Goal: Check status: Check status

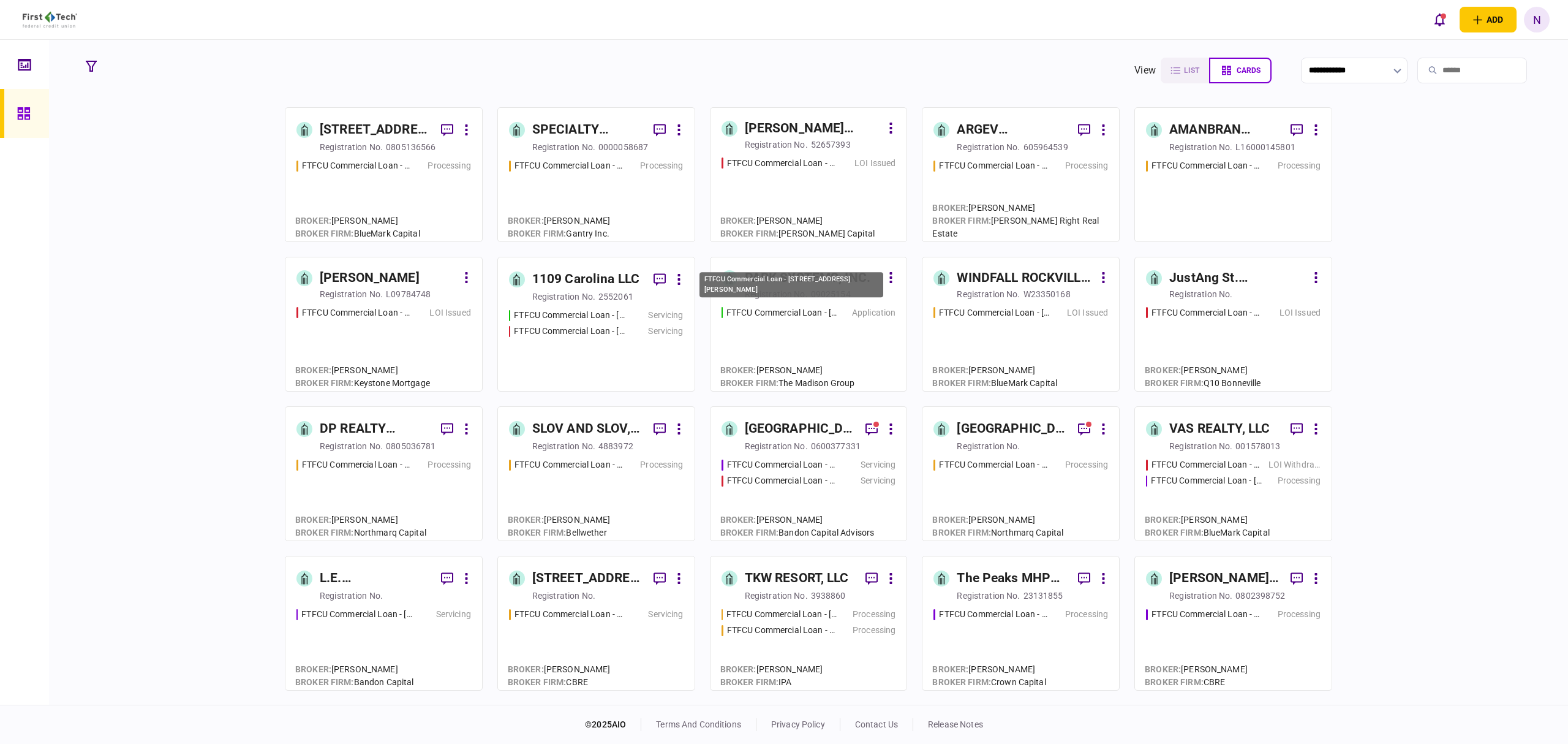
click at [801, 314] on div "FTFCU Commercial Loan - [STREET_ADDRESS][PERSON_NAME]" at bounding box center [781, 313] width 111 height 13
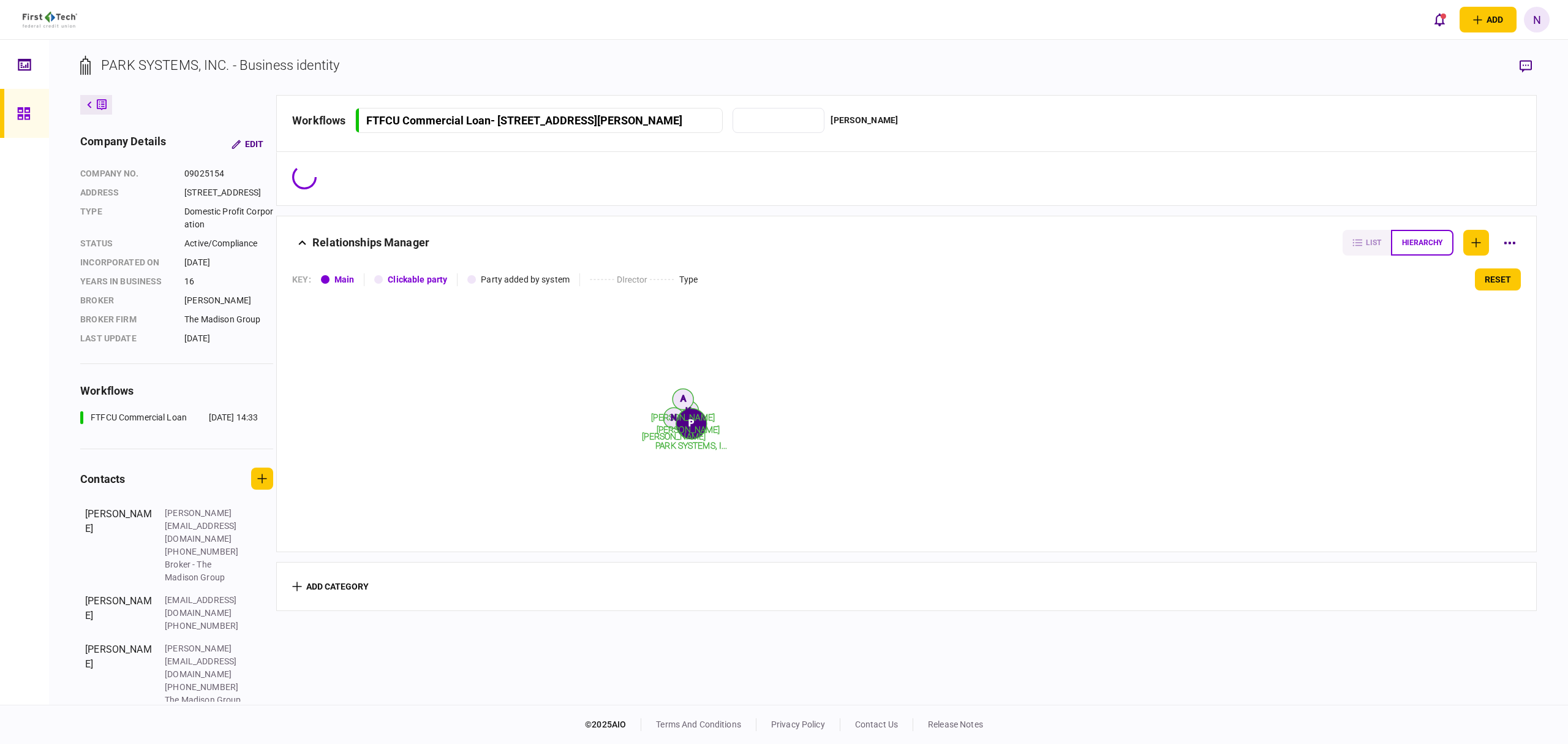
type input "**********"
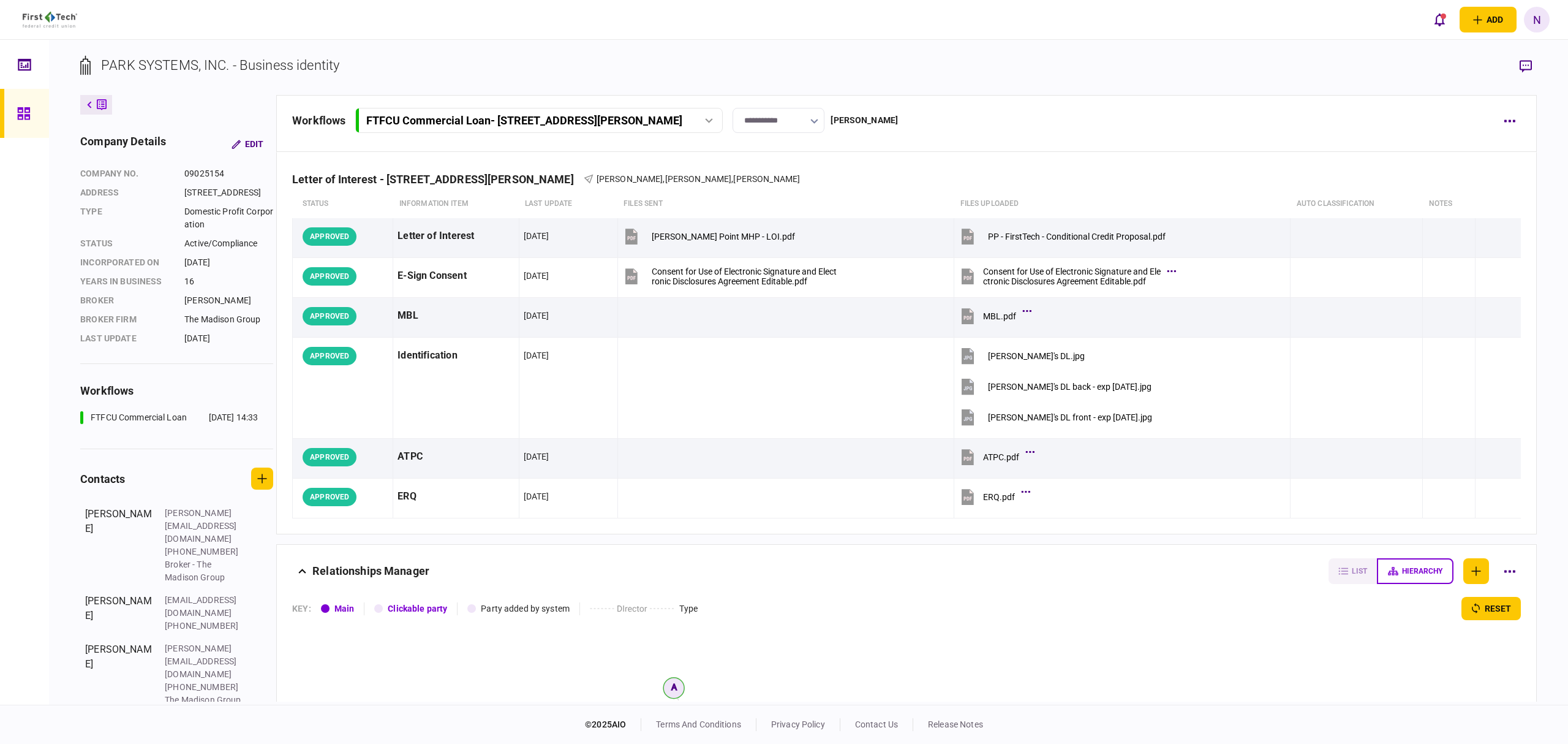
drag, startPoint x: 81, startPoint y: 106, endPoint x: 93, endPoint y: 106, distance: 12.0
click at [81, 106] on button at bounding box center [96, 104] width 32 height 20
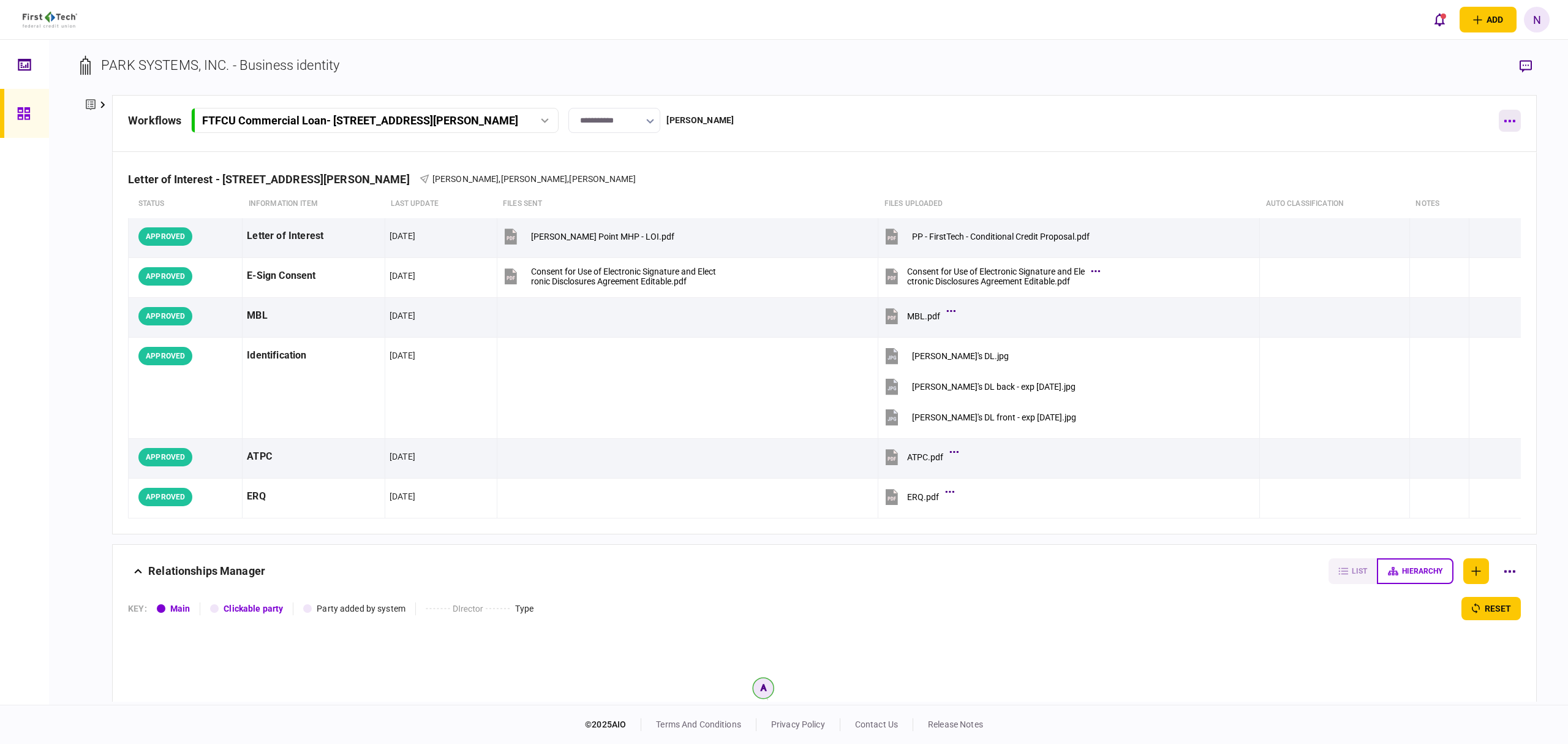
click at [1509, 123] on button "button" at bounding box center [1510, 120] width 22 height 22
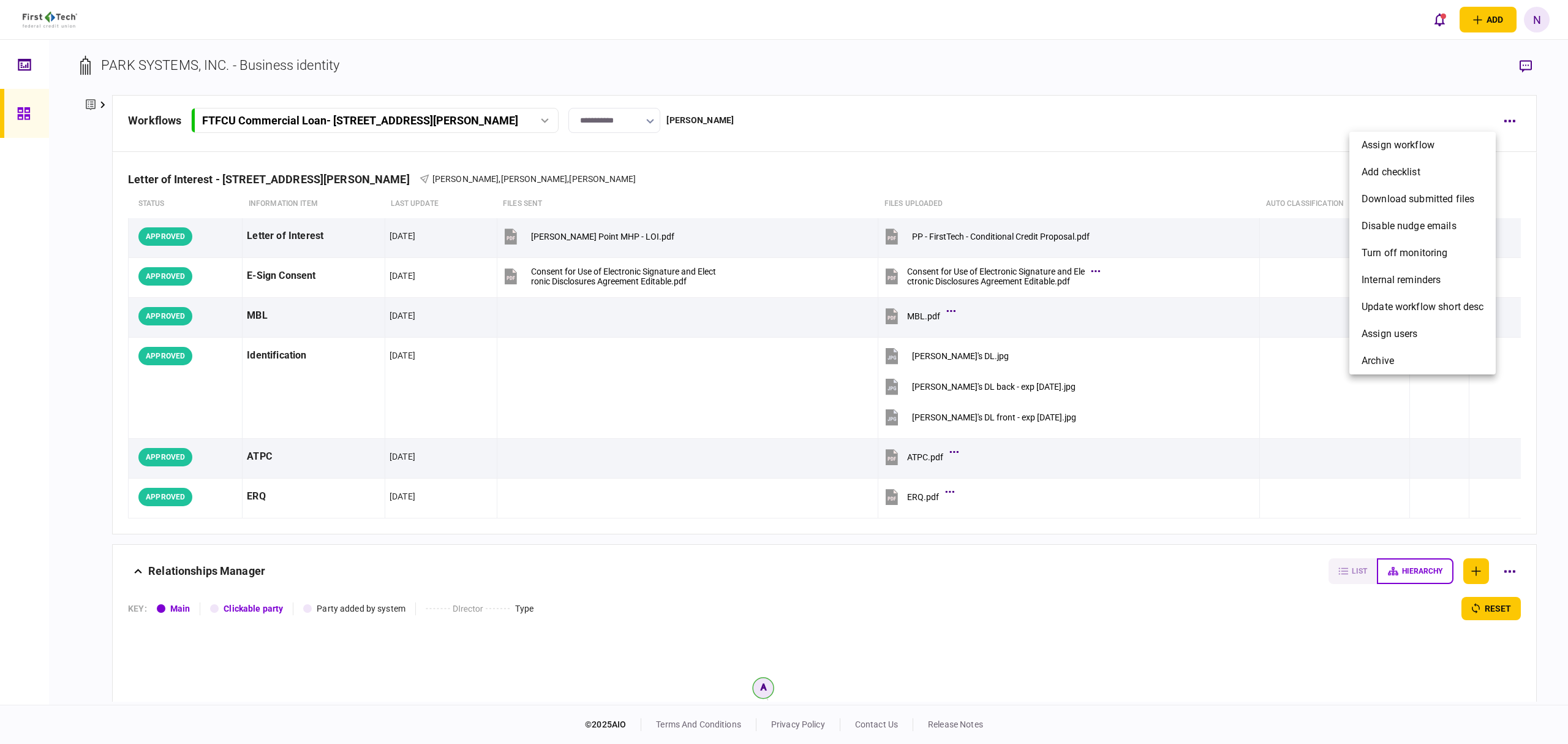
drag, startPoint x: 1404, startPoint y: 116, endPoint x: 1526, endPoint y: 96, distance: 123.6
click at [1405, 116] on div at bounding box center [784, 372] width 1568 height 744
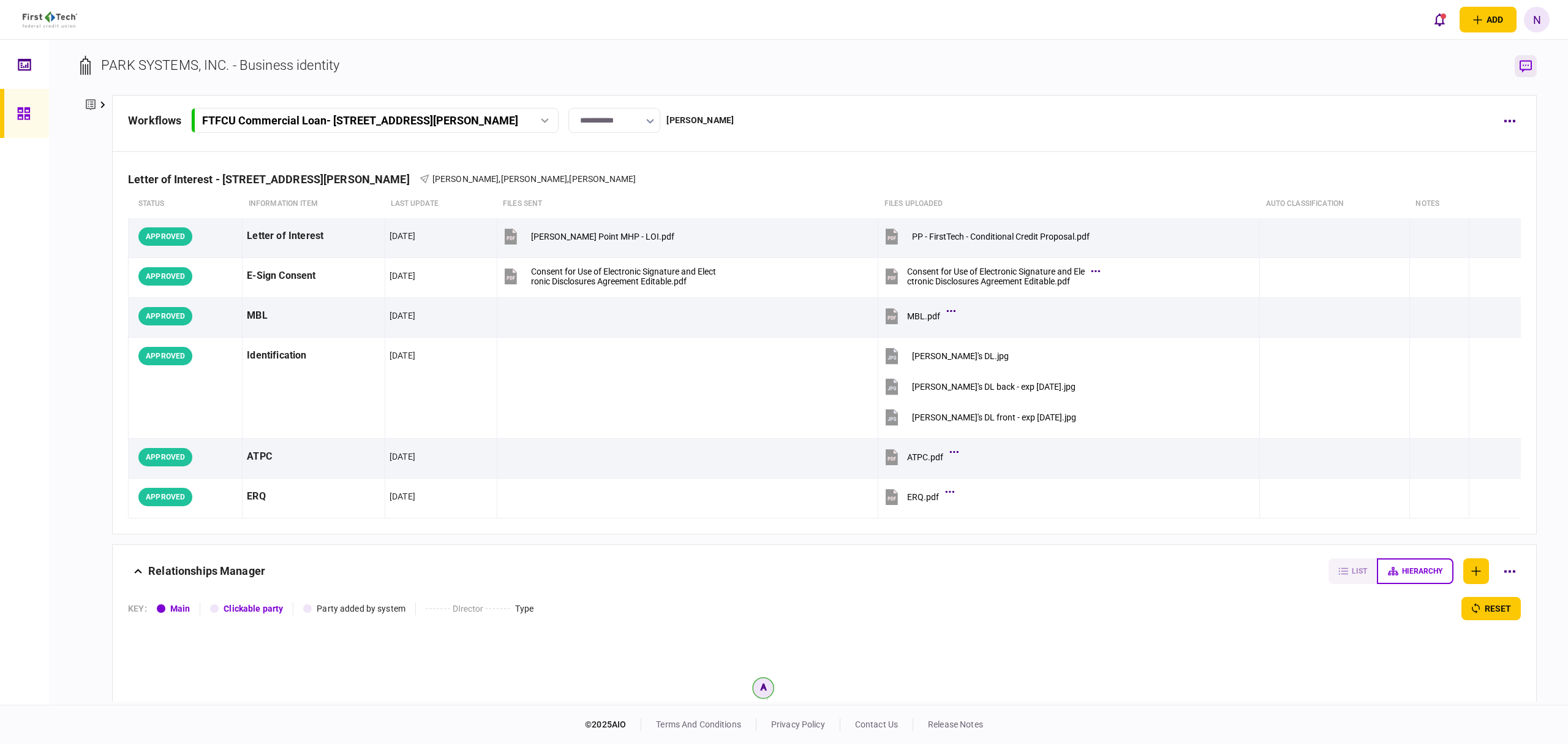
click at [1530, 67] on icon "button" at bounding box center [1526, 66] width 12 height 13
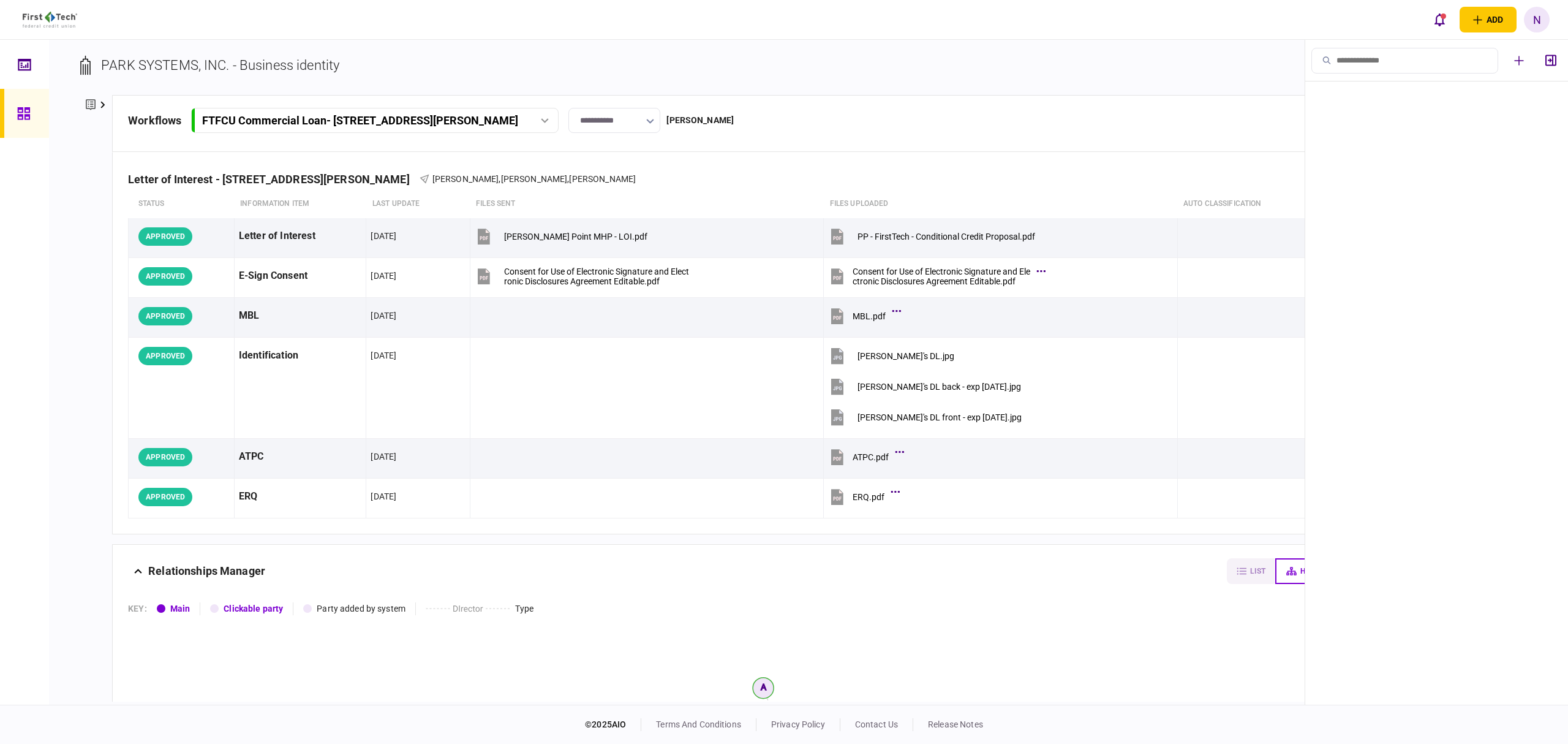
drag, startPoint x: 101, startPoint y: 103, endPoint x: 110, endPoint y: 126, distance: 24.7
click at [101, 103] on icon at bounding box center [103, 105] width 5 height 8
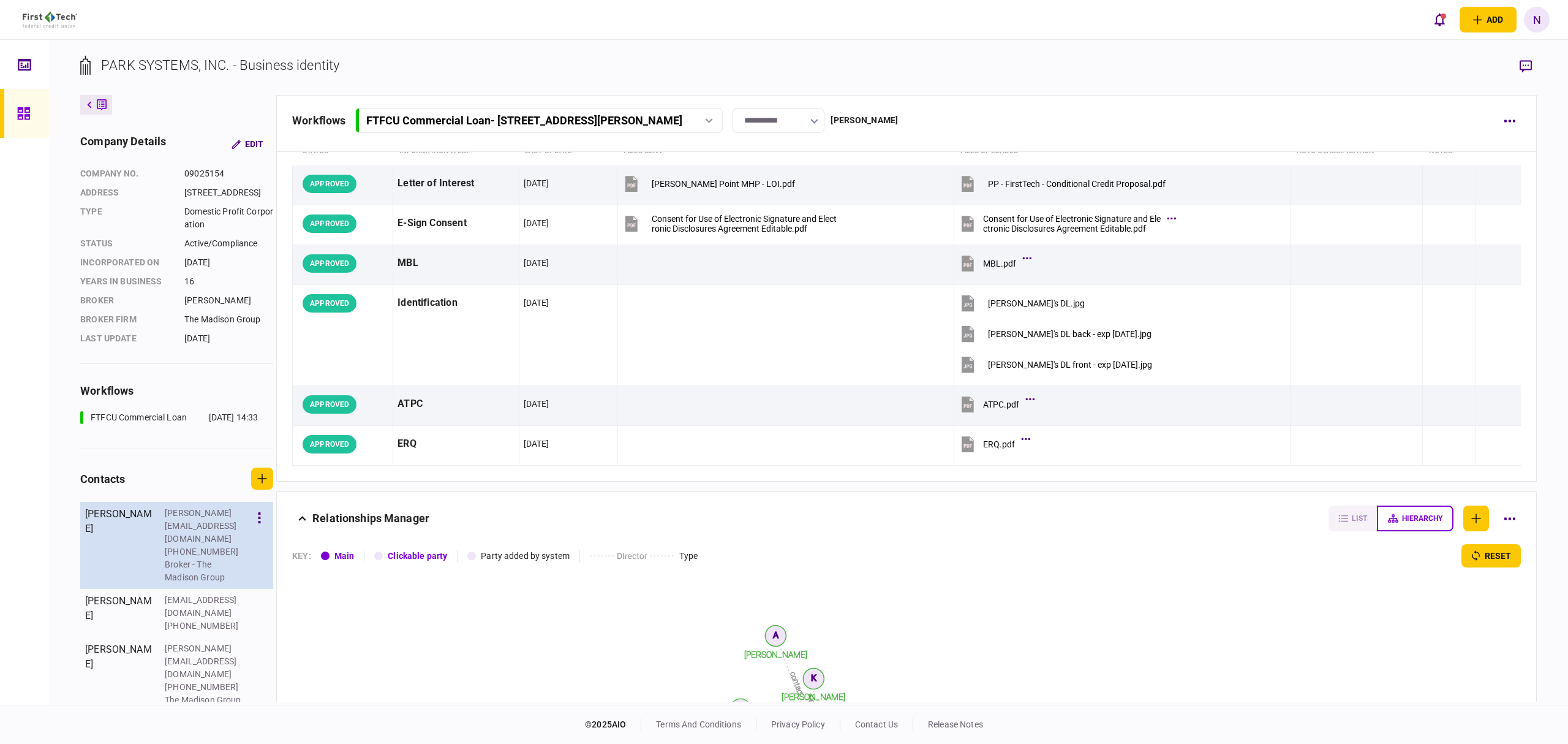
scroll to position [82, 0]
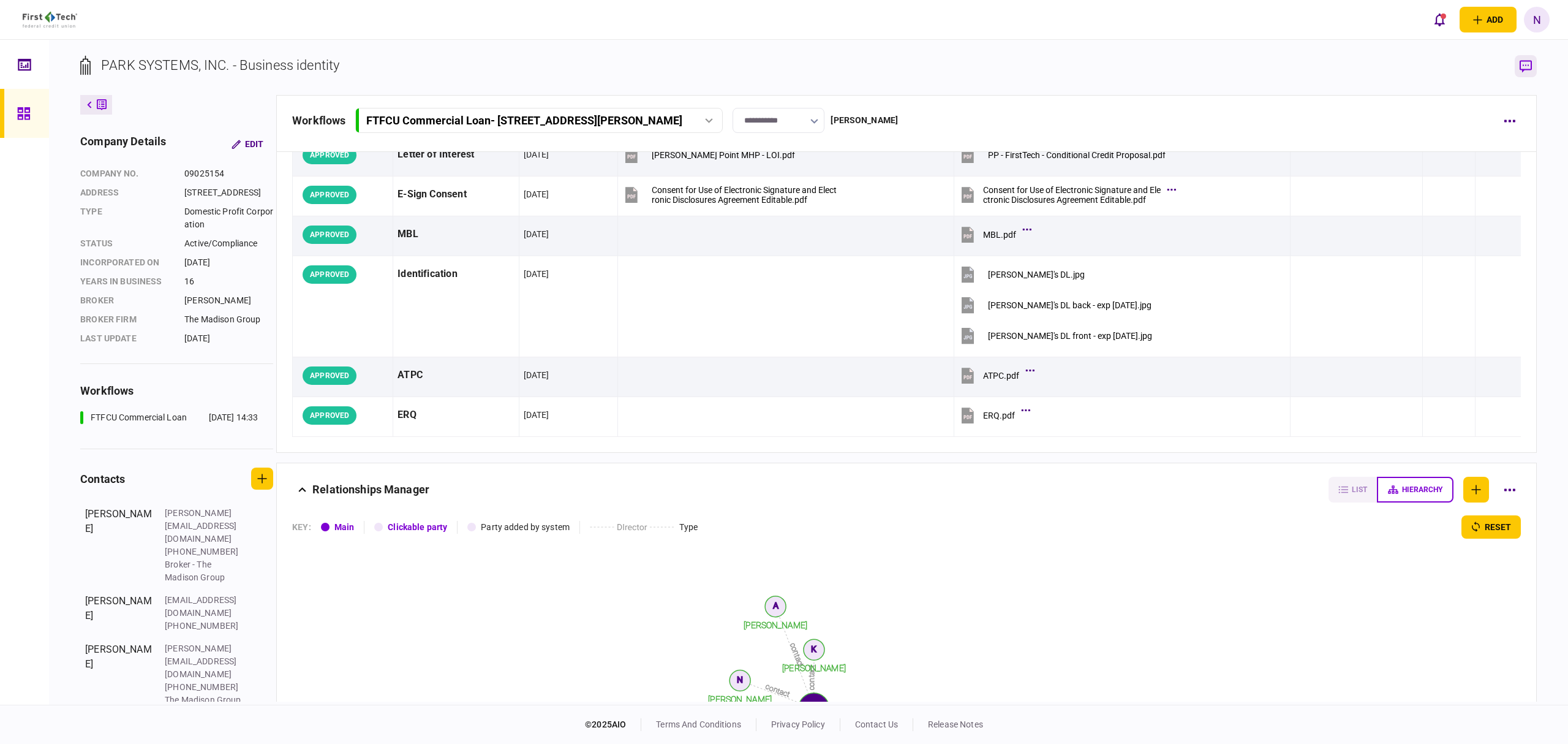
click at [1522, 67] on icon "button" at bounding box center [1526, 66] width 12 height 13
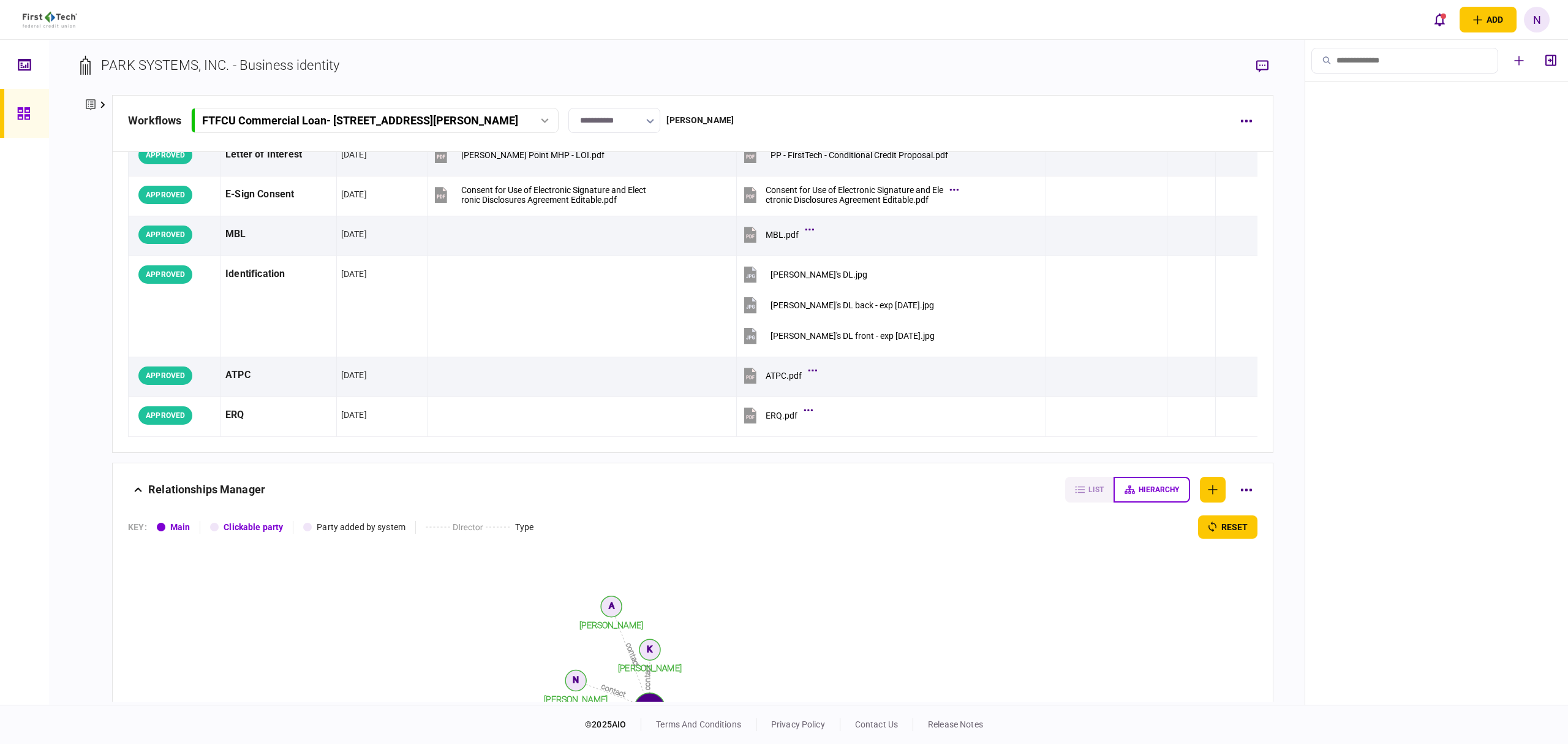
click at [103, 106] on icon at bounding box center [103, 105] width 5 height 8
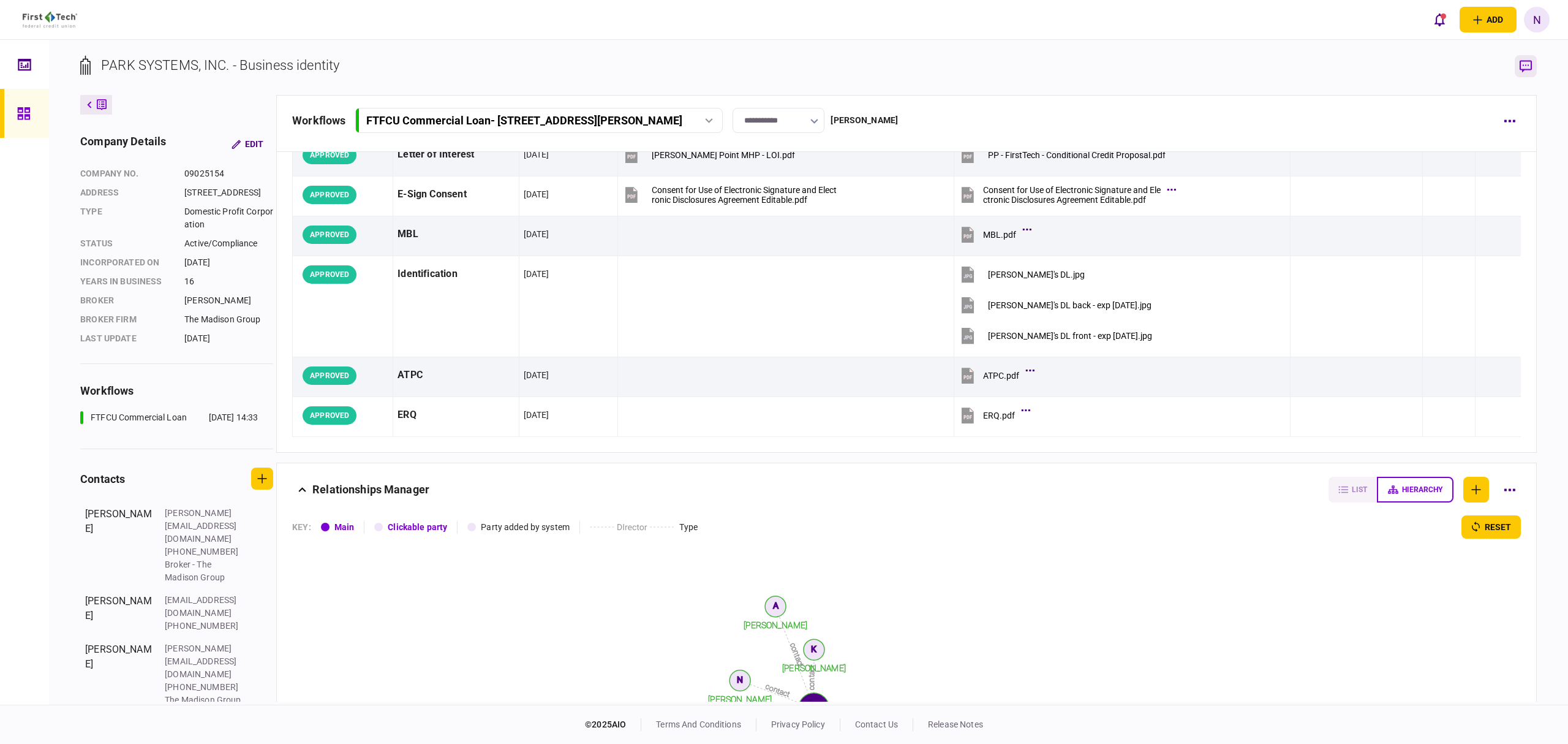
click at [1529, 72] on icon "button" at bounding box center [1526, 66] width 12 height 13
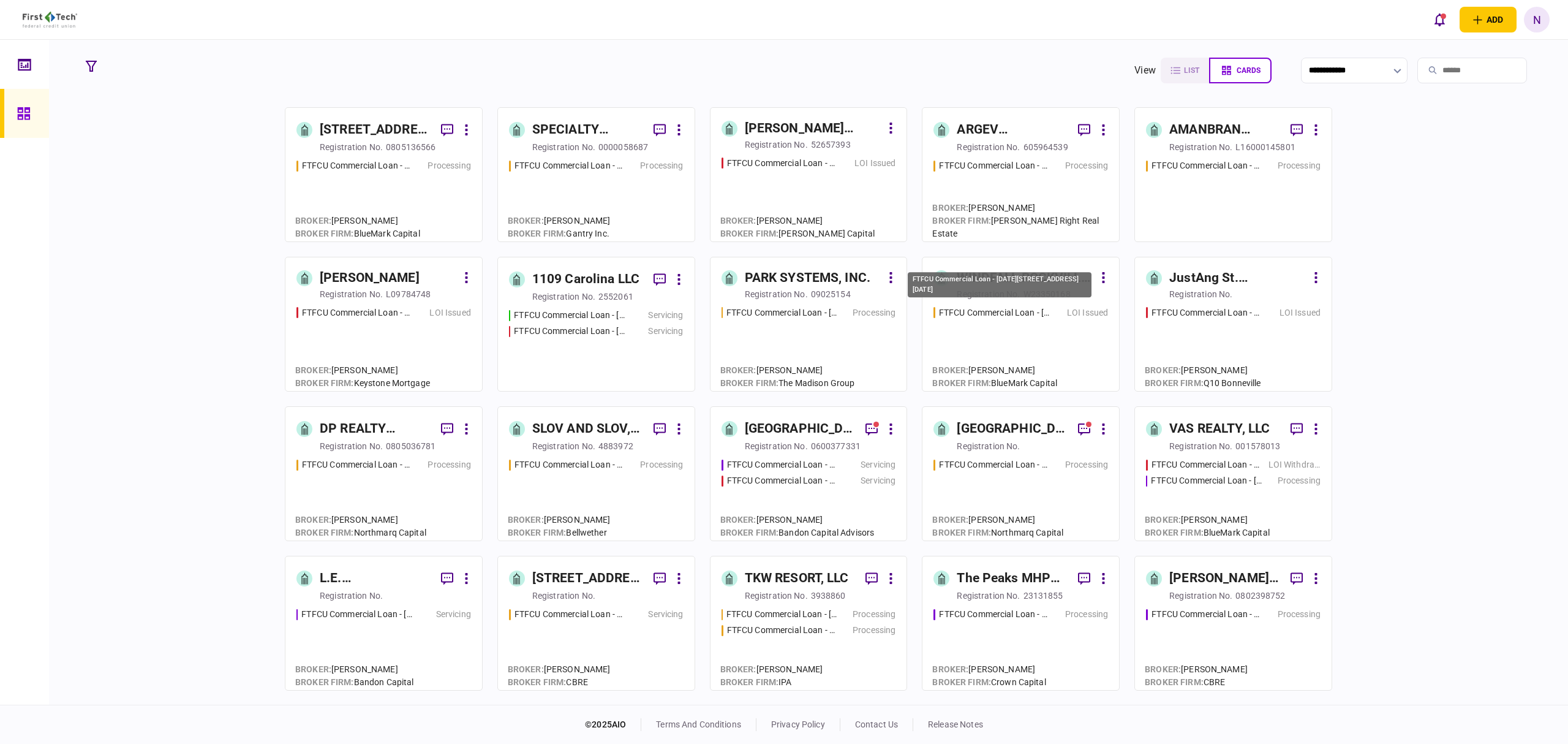
click at [1030, 305] on div "FTFCU Commercial Loan - [DATE][STREET_ADDRESS][DATE]" at bounding box center [1000, 288] width 186 height 35
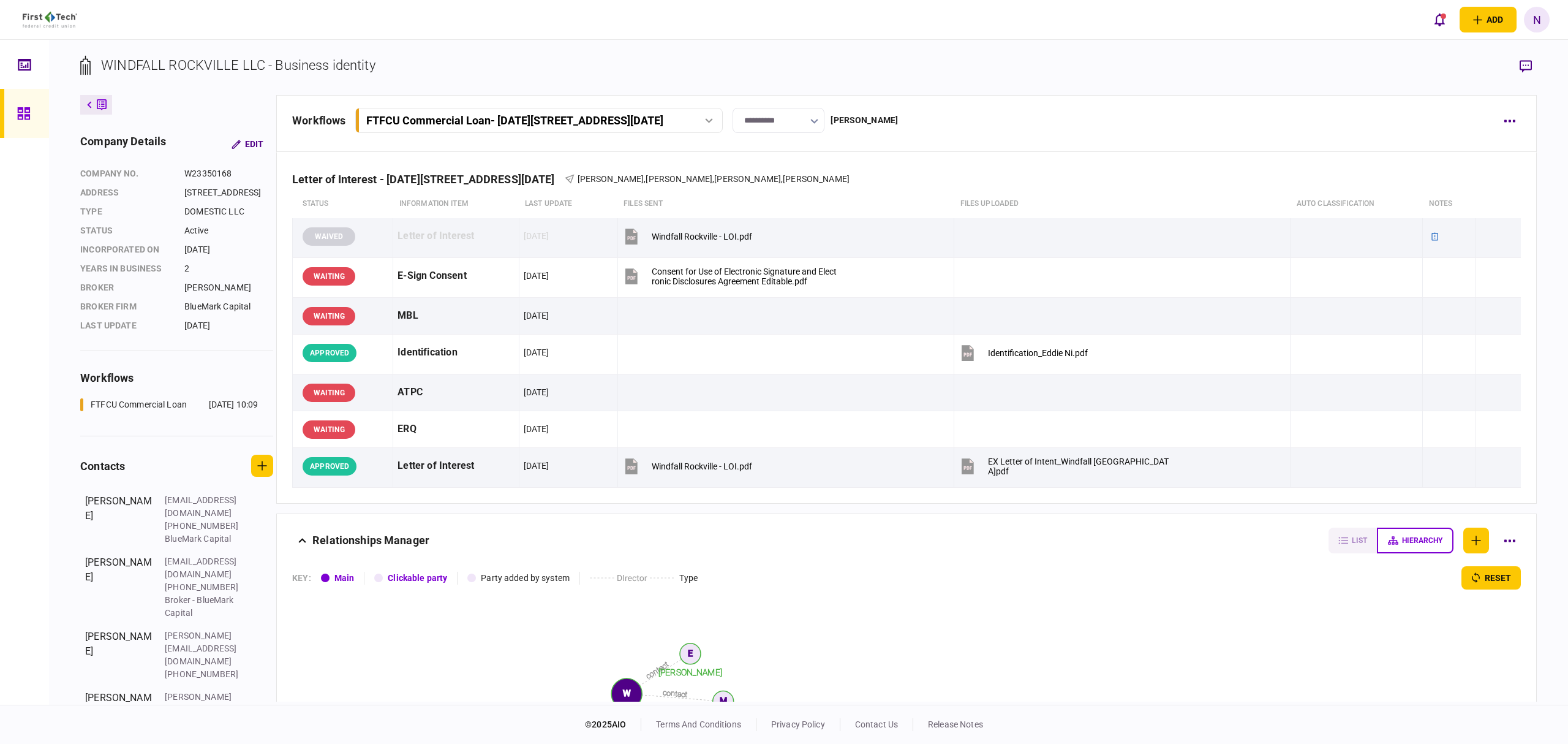
click at [9, 118] on link at bounding box center [24, 113] width 49 height 49
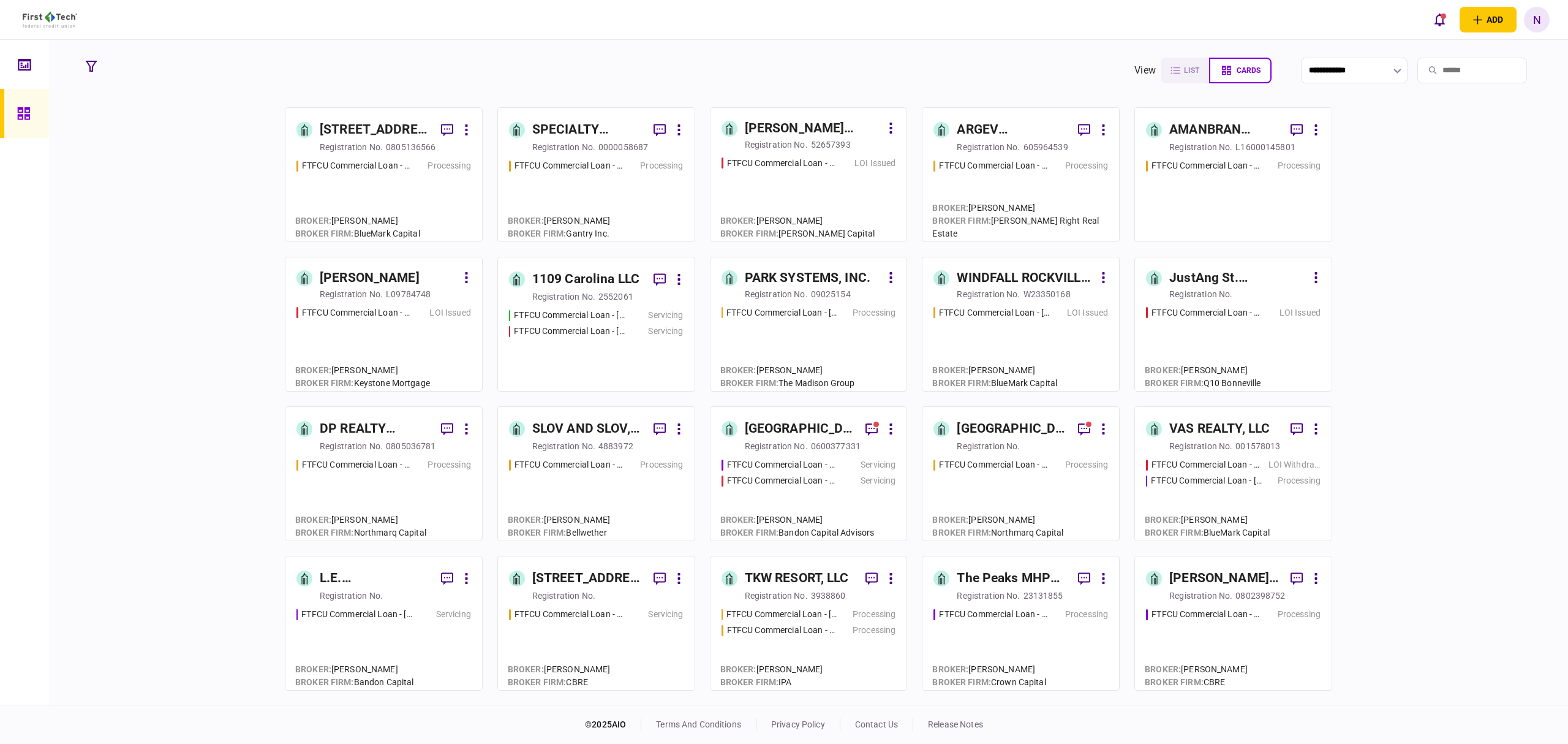
click at [393, 292] on div "L09784748" at bounding box center [408, 294] width 45 height 12
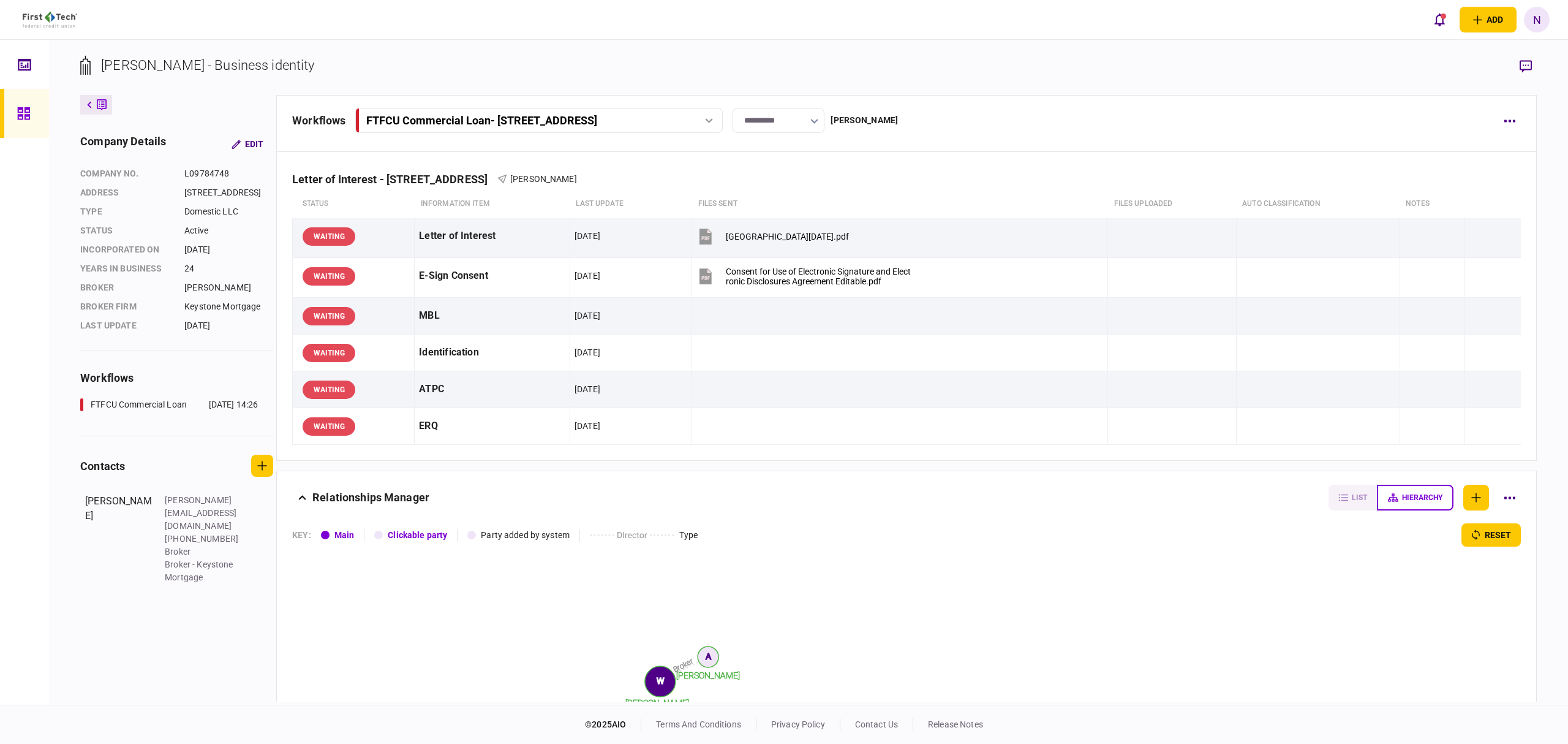
click at [15, 103] on link at bounding box center [24, 113] width 49 height 49
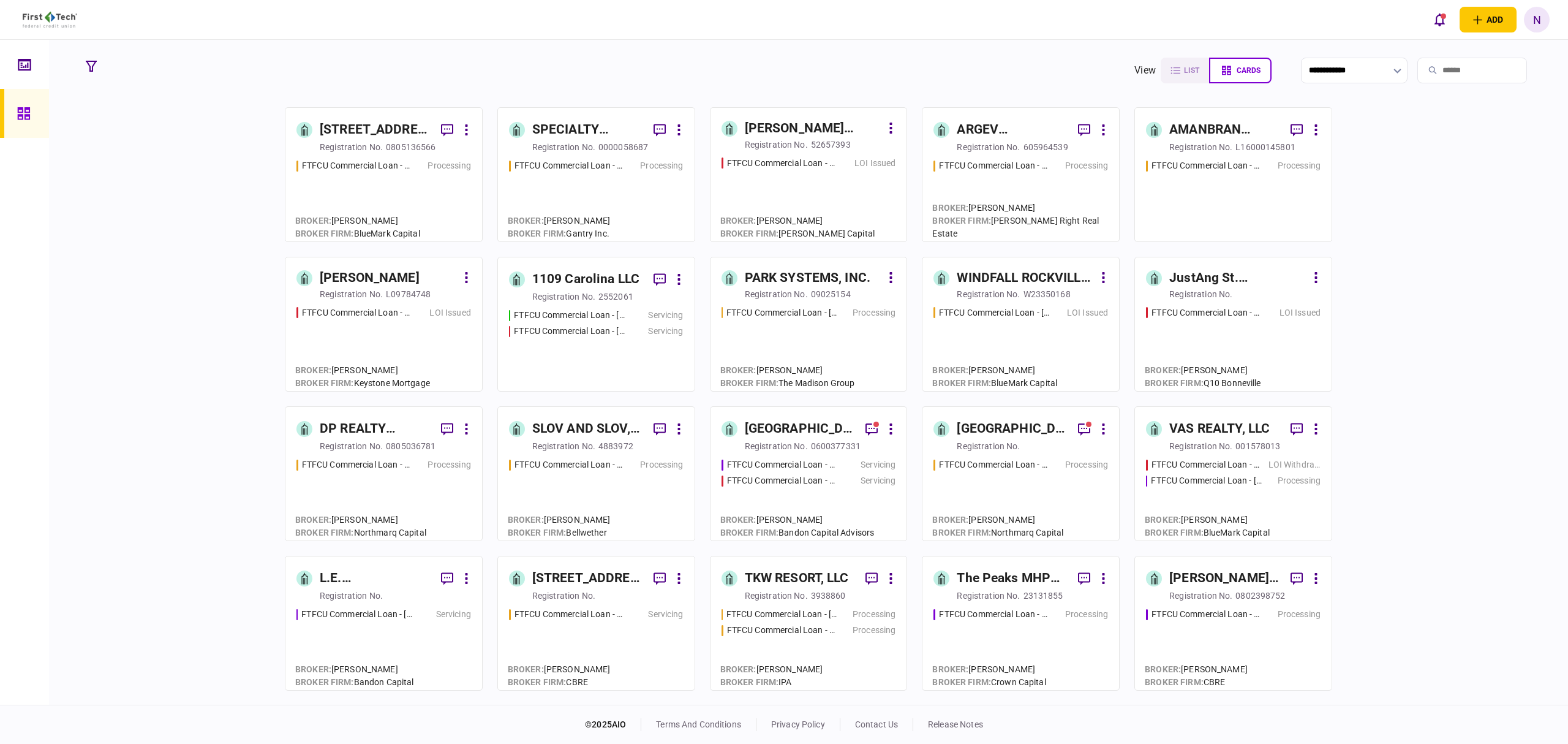
click at [833, 165] on div "FTFCU Commercial Loan - [STREET_ADDRESS]" at bounding box center [782, 163] width 110 height 13
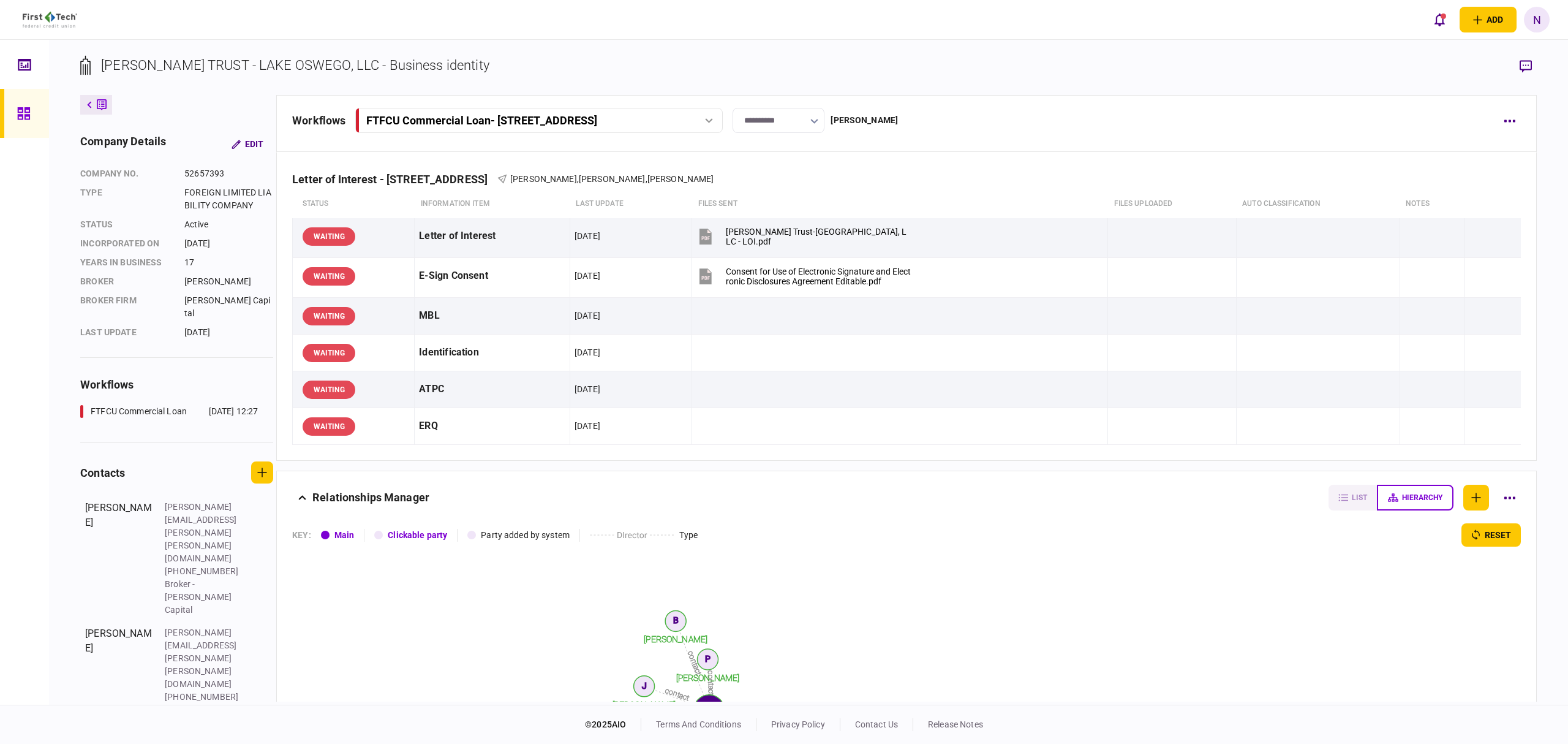
click at [30, 113] on div at bounding box center [27, 113] width 20 height 49
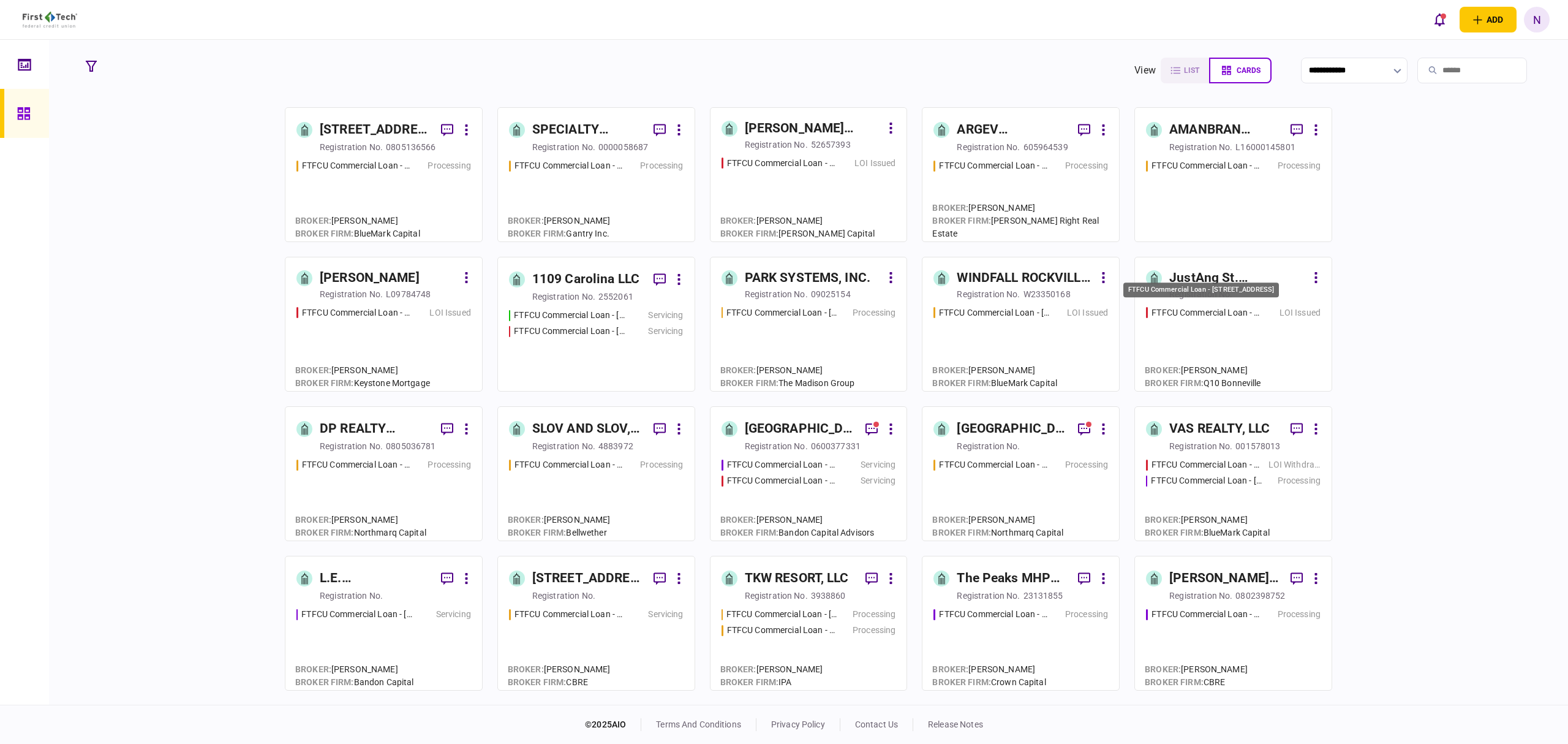
click at [1231, 312] on div "FTFCU Commercial Loan - [STREET_ADDRESS]" at bounding box center [1207, 313] width 110 height 13
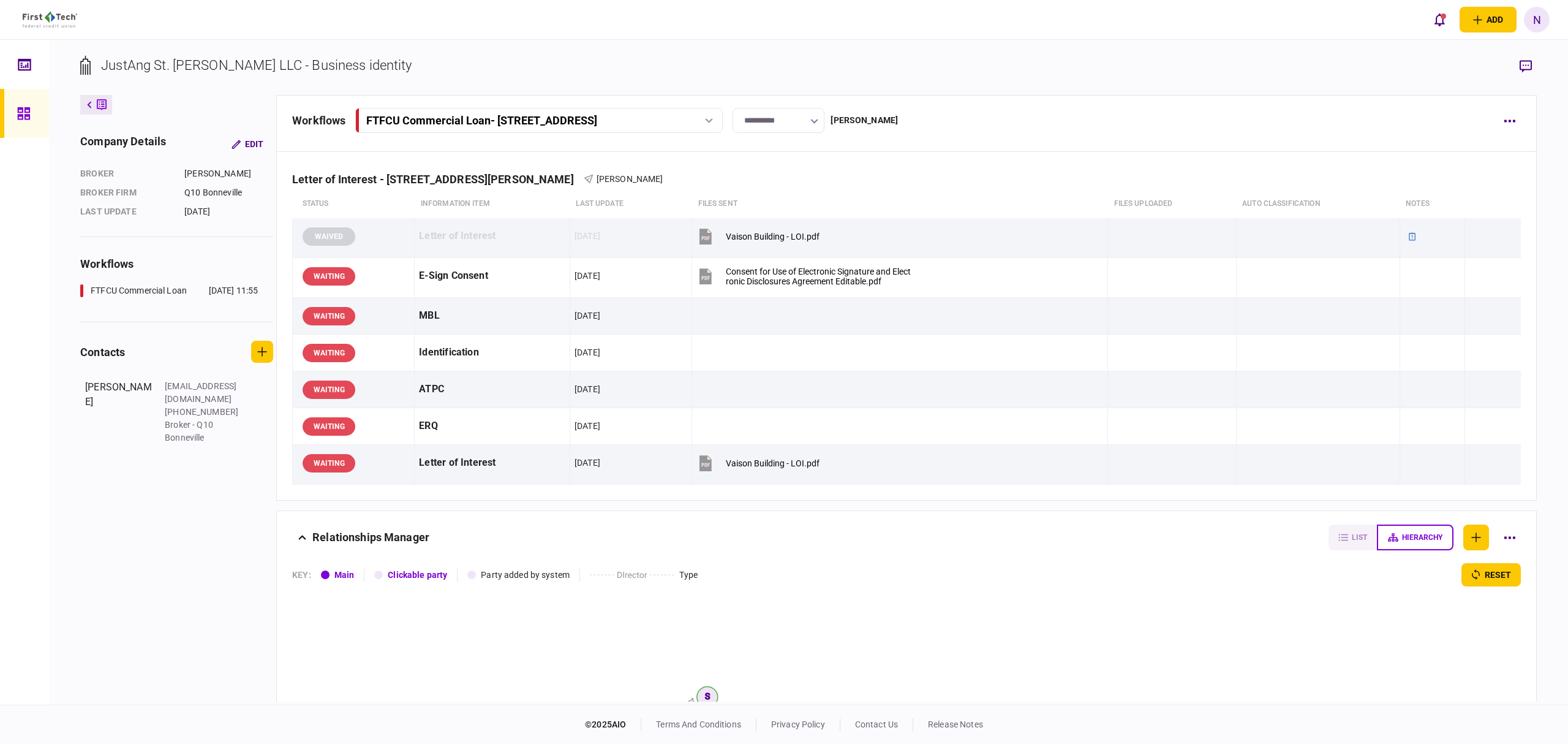
click at [6, 108] on link at bounding box center [24, 113] width 49 height 49
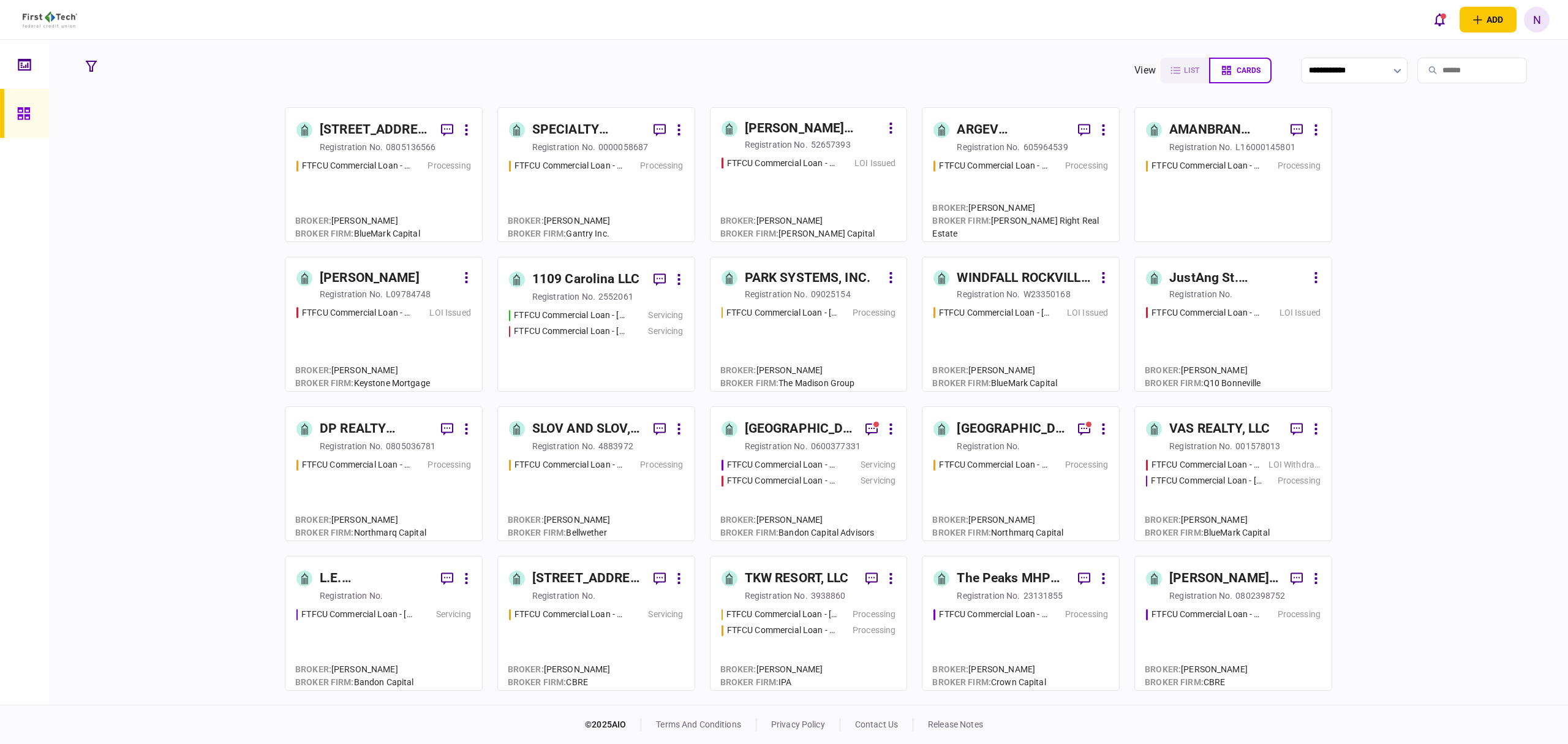
click at [94, 68] on icon "button" at bounding box center [91, 66] width 11 height 11
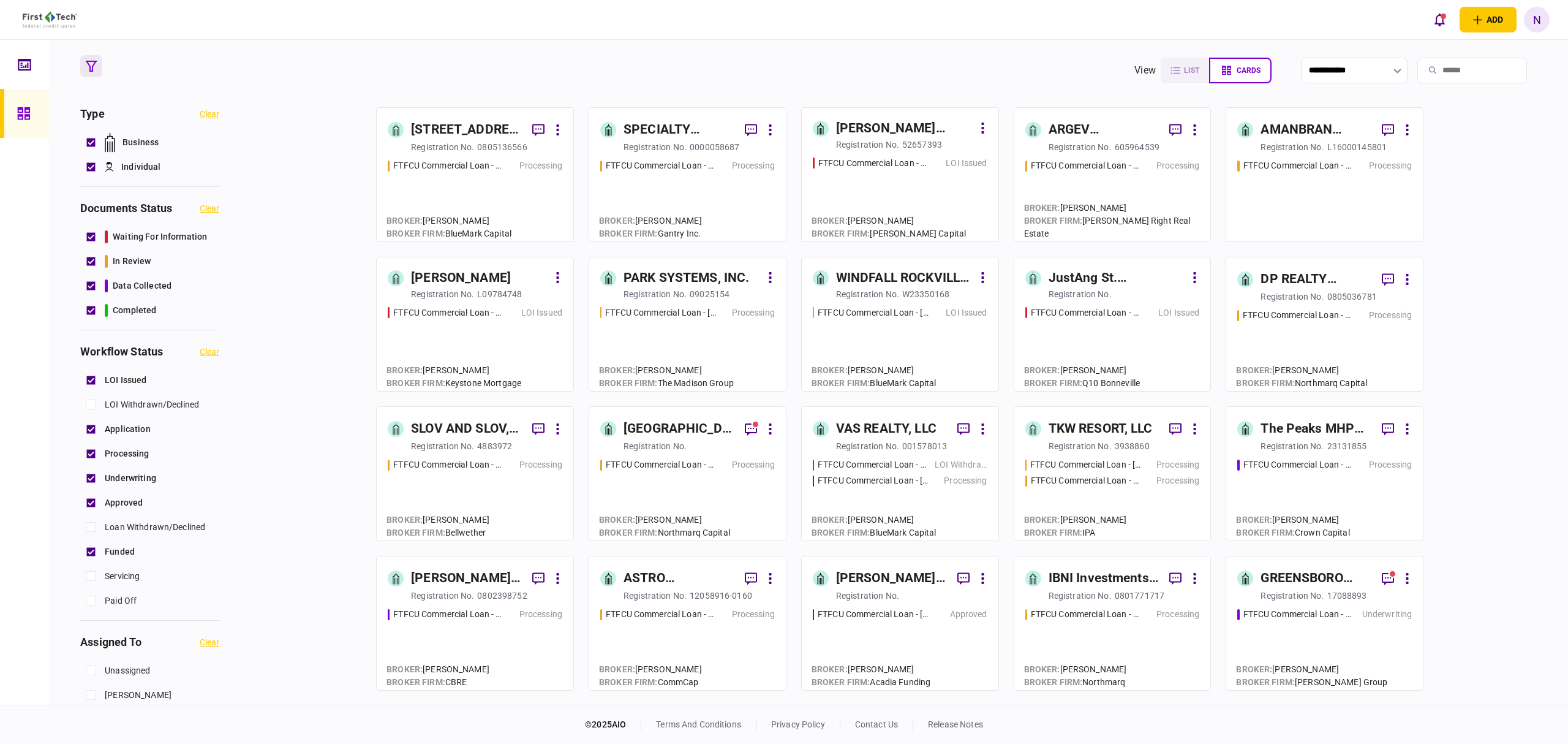
click at [96, 72] on button "button" at bounding box center [91, 66] width 22 height 22
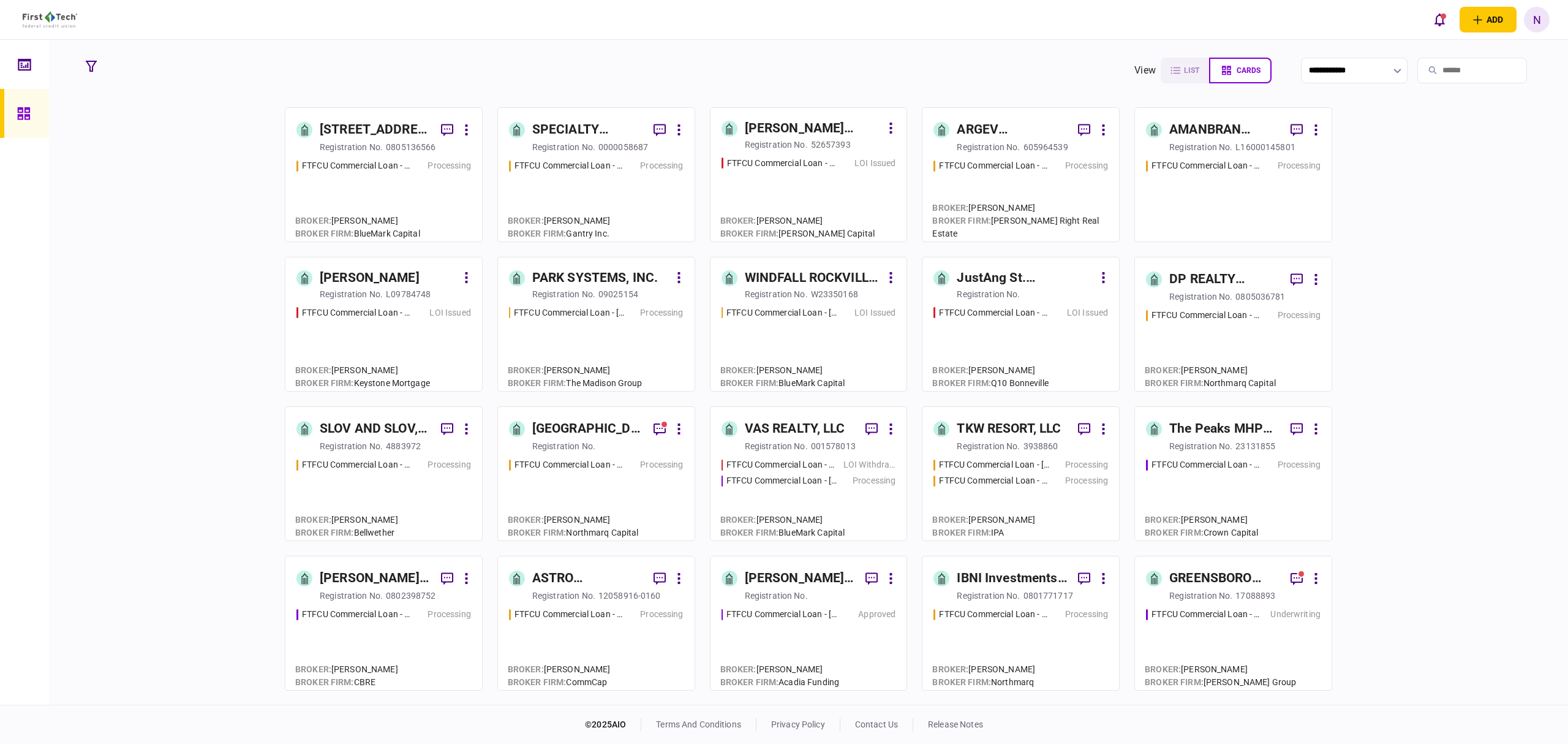
click at [781, 302] on link "WINDFALL ROCKVILLE LLC registration no. W23350168 FTFCU Commercial Loan - [DATE…" at bounding box center [809, 324] width 198 height 135
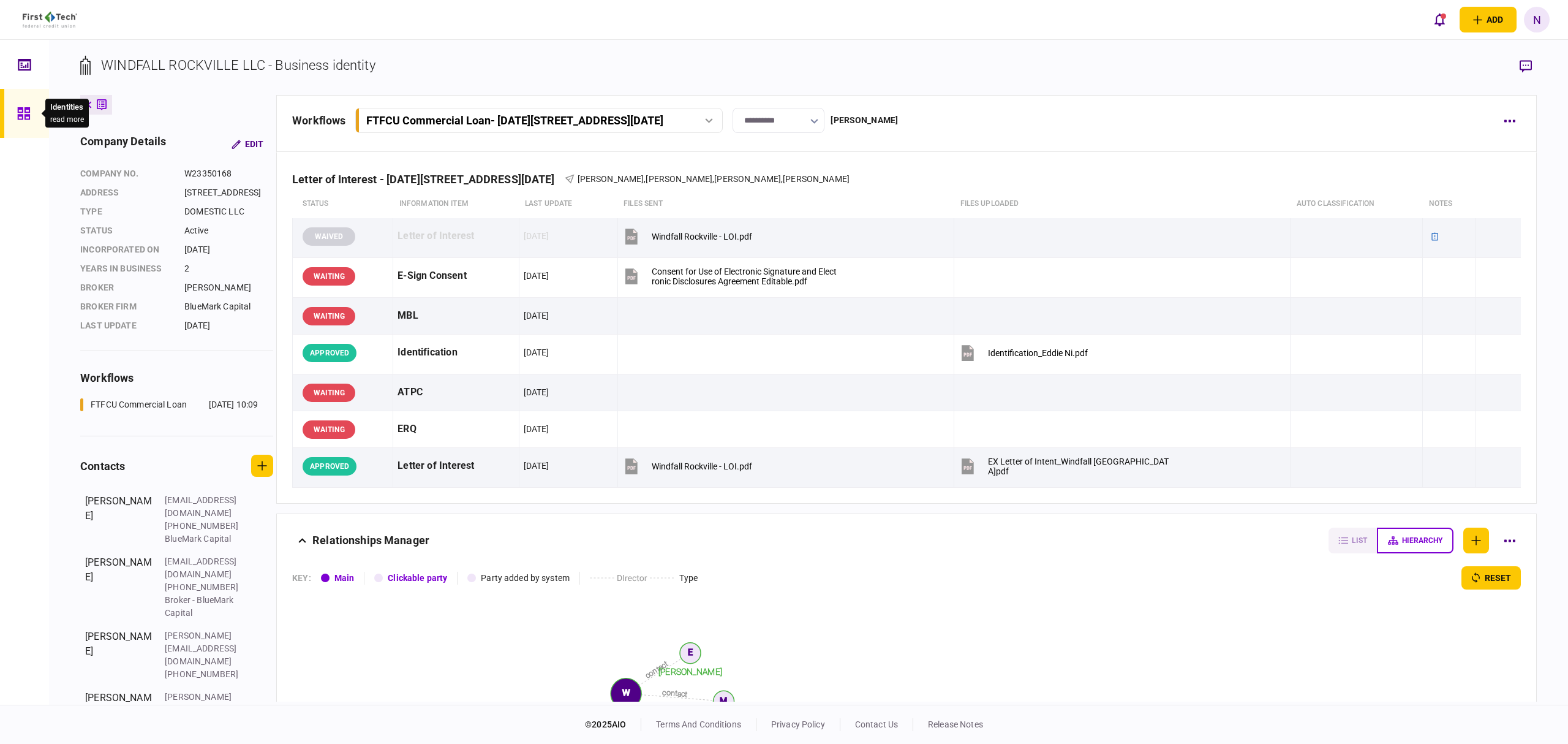
click at [18, 110] on icon at bounding box center [23, 113] width 12 height 12
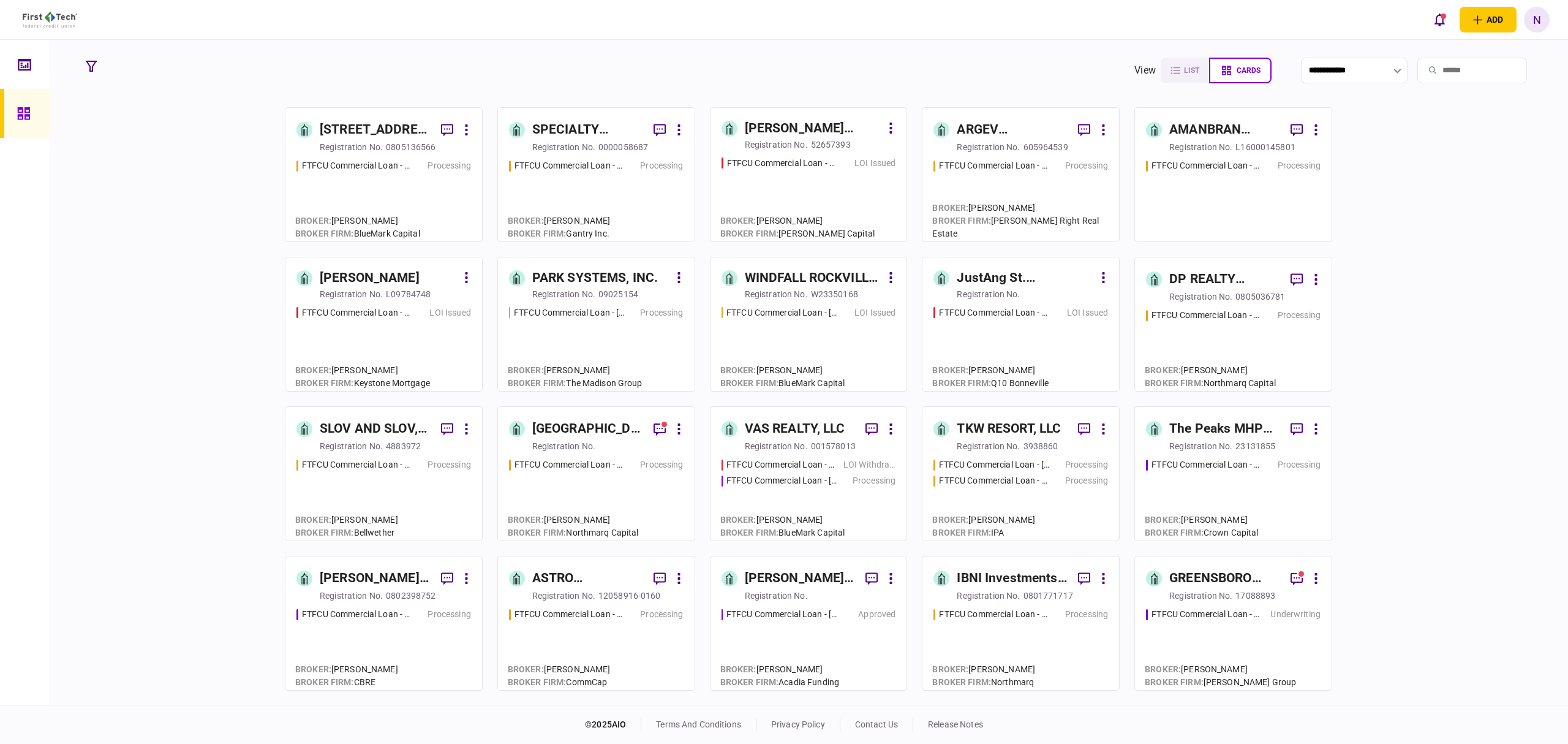
click at [1440, 503] on div "[STREET_ADDRESS], LLC registration no. 0805136566 FTFCU Commercial Loan - [STRE…" at bounding box center [809, 404] width 1457 height 595
click at [1010, 138] on div "ARGEV EDGEWATER HOLDINGS LLC" at bounding box center [1012, 130] width 111 height 20
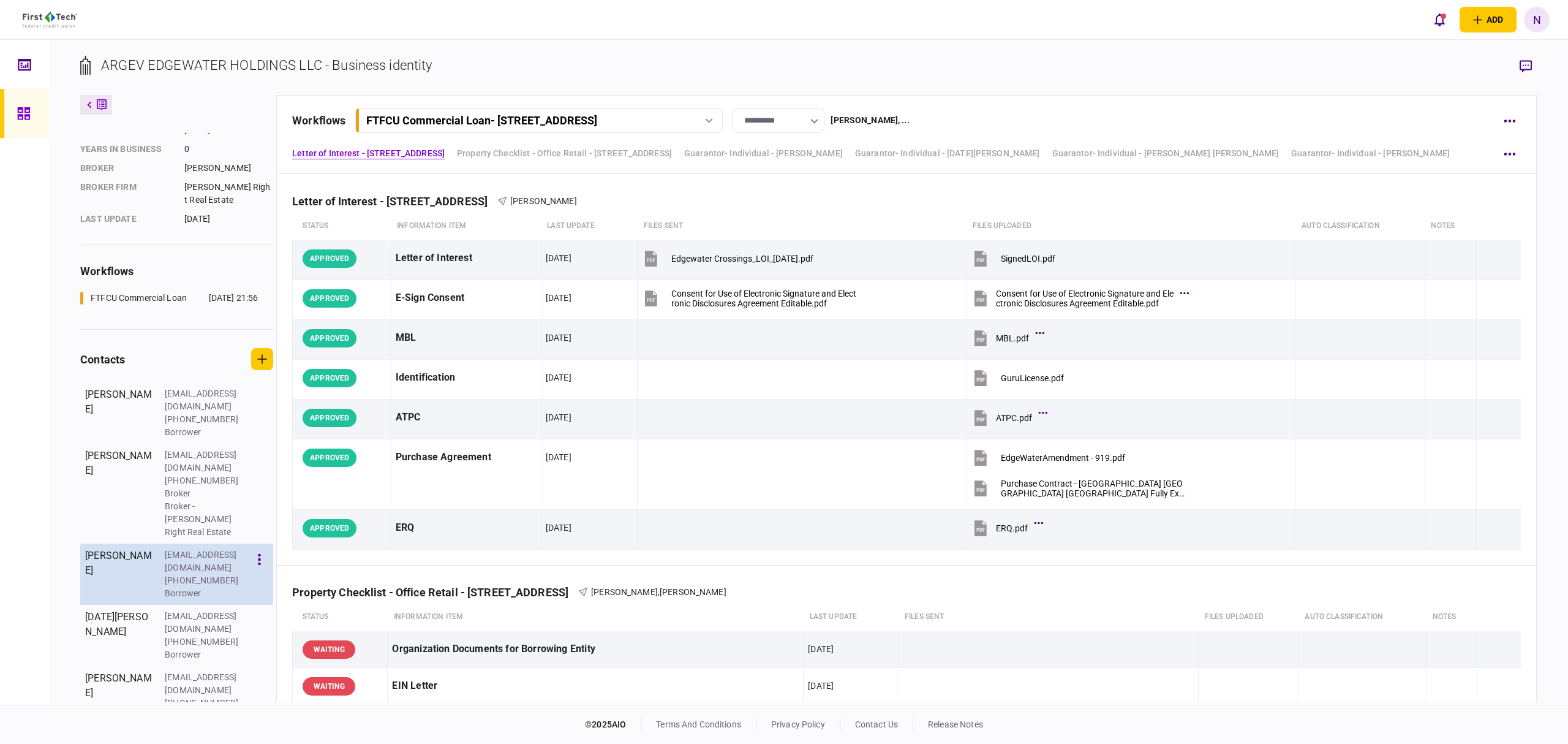
scroll to position [158, 0]
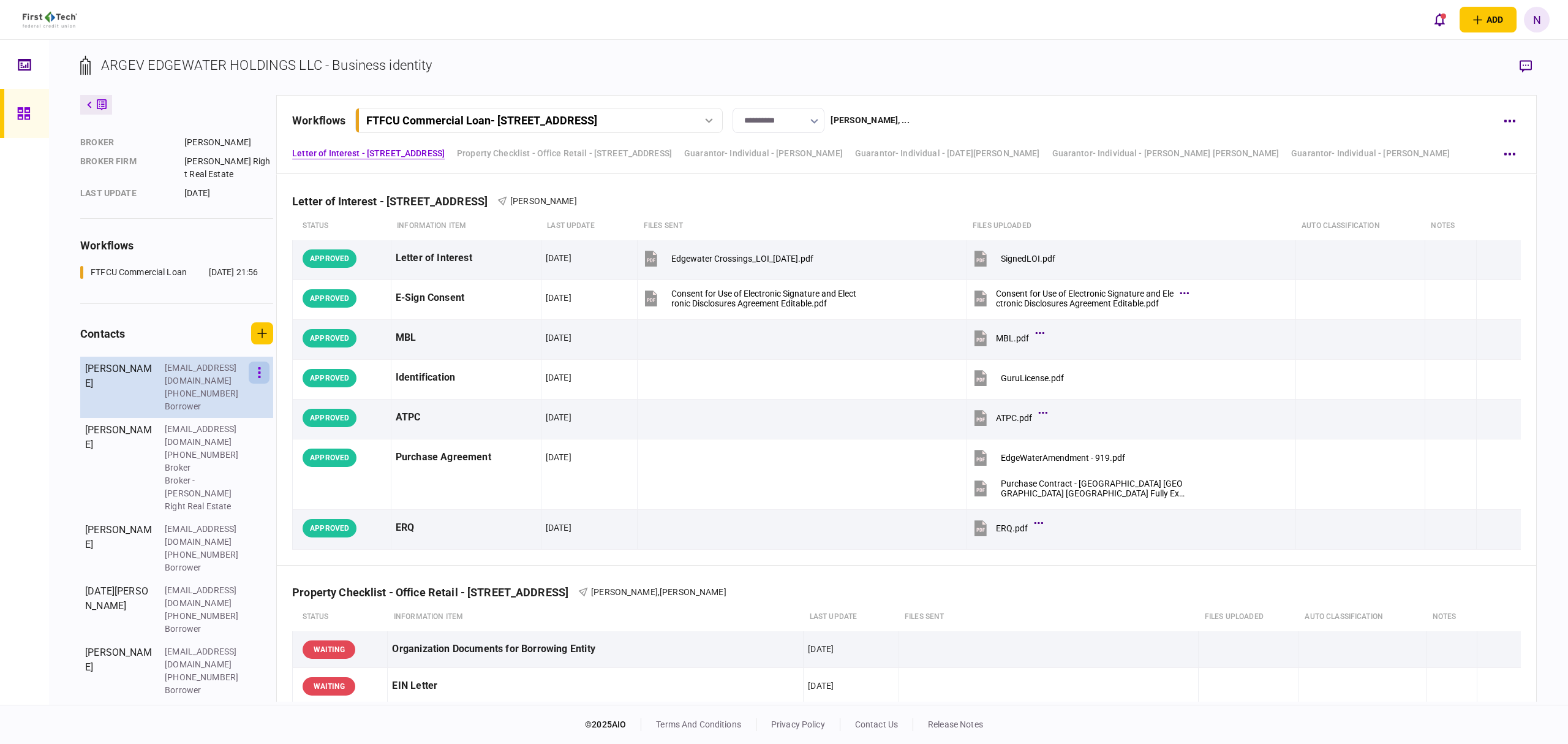
click at [254, 384] on button "button" at bounding box center [259, 372] width 21 height 22
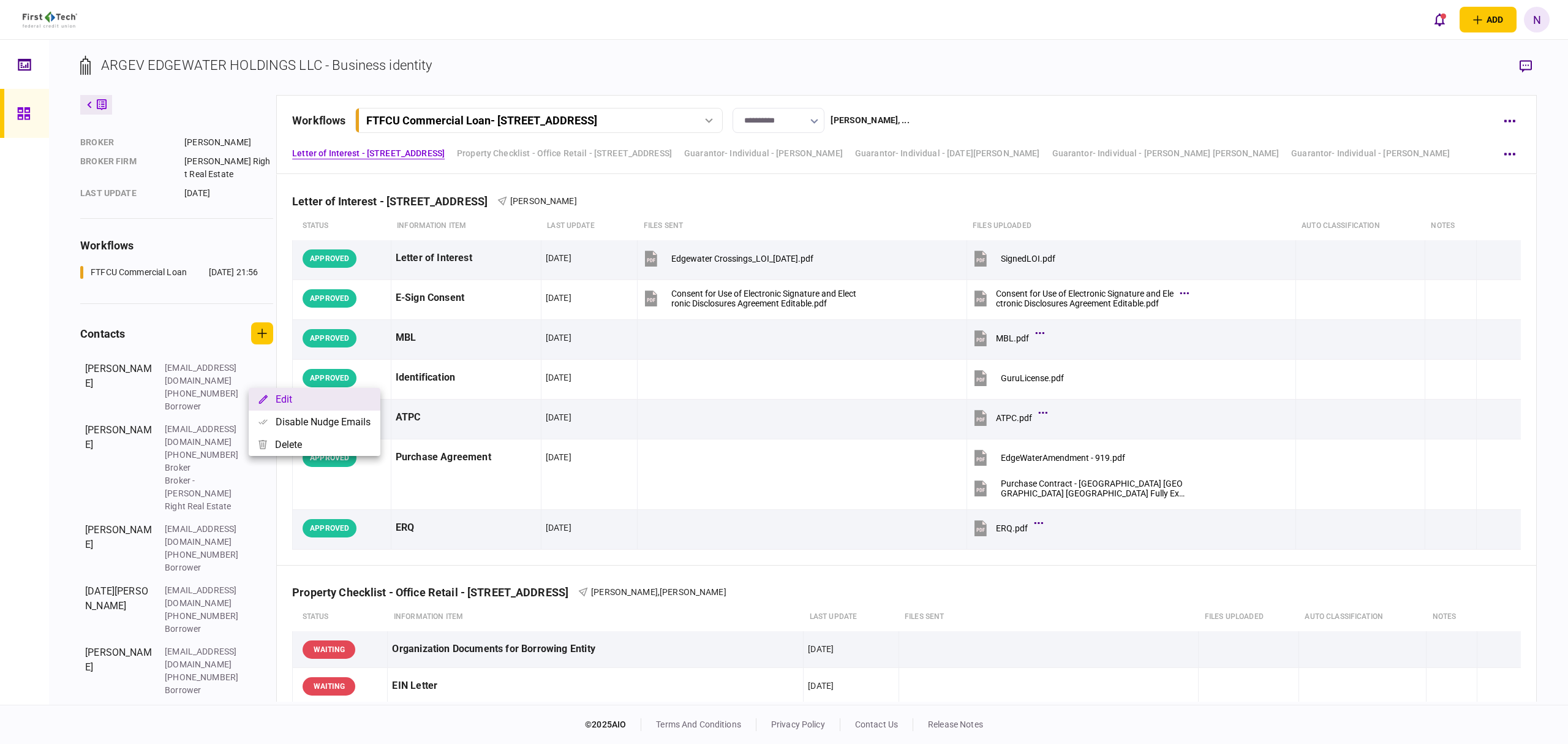
click at [292, 396] on button "Edit" at bounding box center [314, 400] width 132 height 23
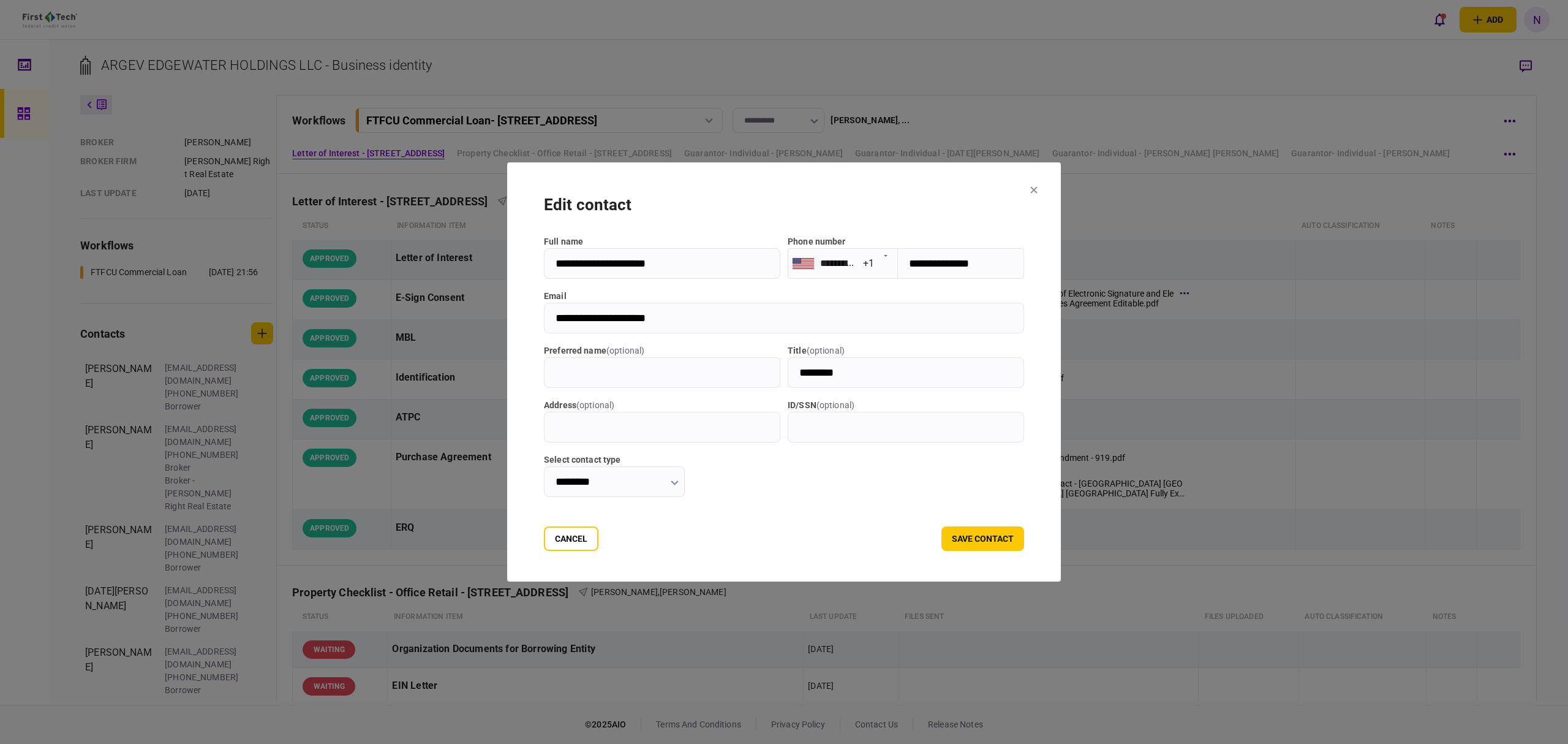
drag, startPoint x: 1013, startPoint y: 274, endPoint x: 907, endPoint y: 270, distance: 106.1
click at [907, 270] on input "**********" at bounding box center [961, 263] width 126 height 30
drag, startPoint x: 675, startPoint y: 332, endPoint x: 527, endPoint y: 327, distance: 148.1
click at [544, 327] on input "**********" at bounding box center [784, 318] width 480 height 30
drag, startPoint x: 1062, startPoint y: 194, endPoint x: 1138, endPoint y: 239, distance: 88.3
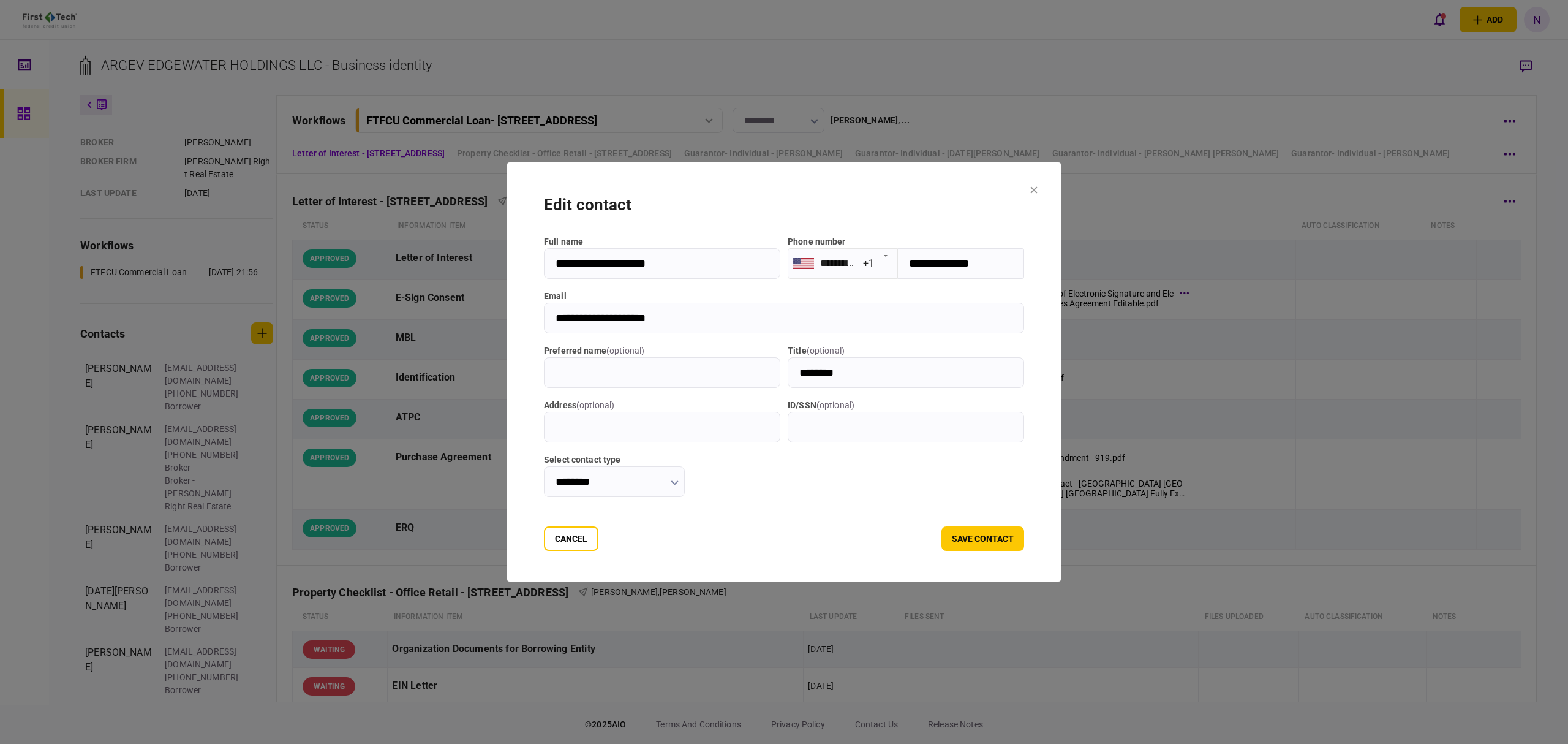
click at [1038, 194] on icon at bounding box center [1034, 190] width 8 height 8
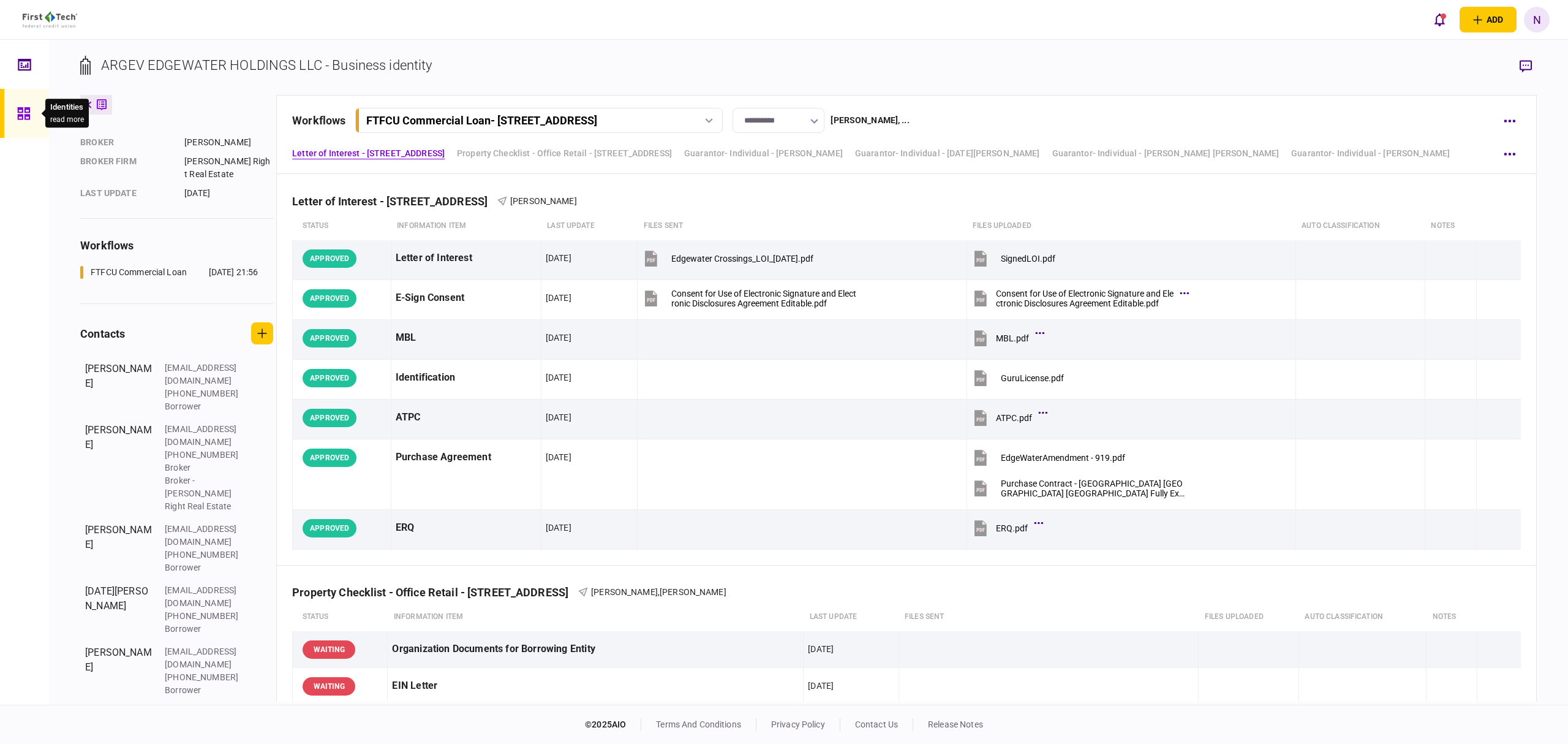
click at [20, 108] on icon at bounding box center [23, 113] width 12 height 12
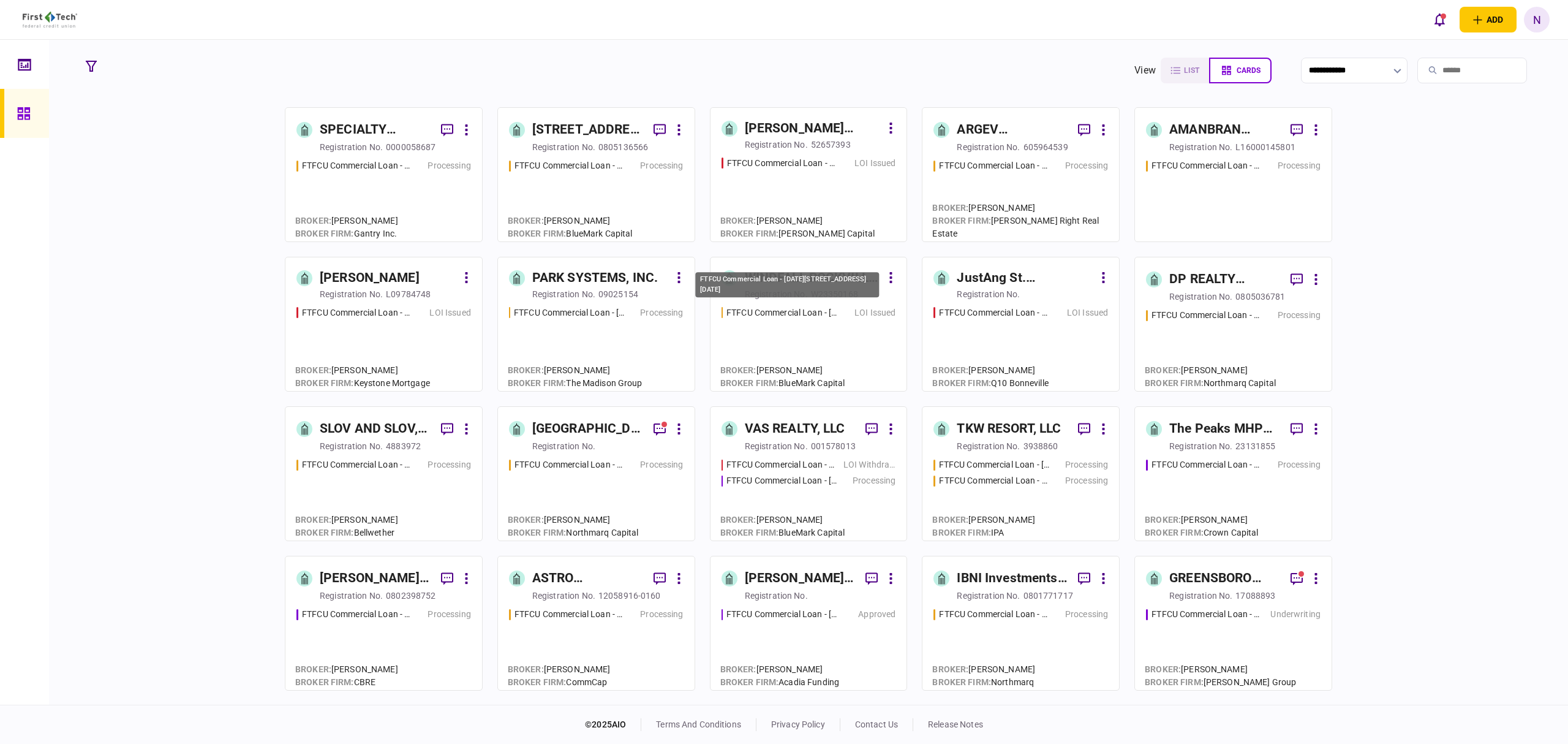
click at [818, 310] on div "FTFCU Commercial Loan - [DATE][STREET_ADDRESS][DATE]" at bounding box center [781, 313] width 111 height 13
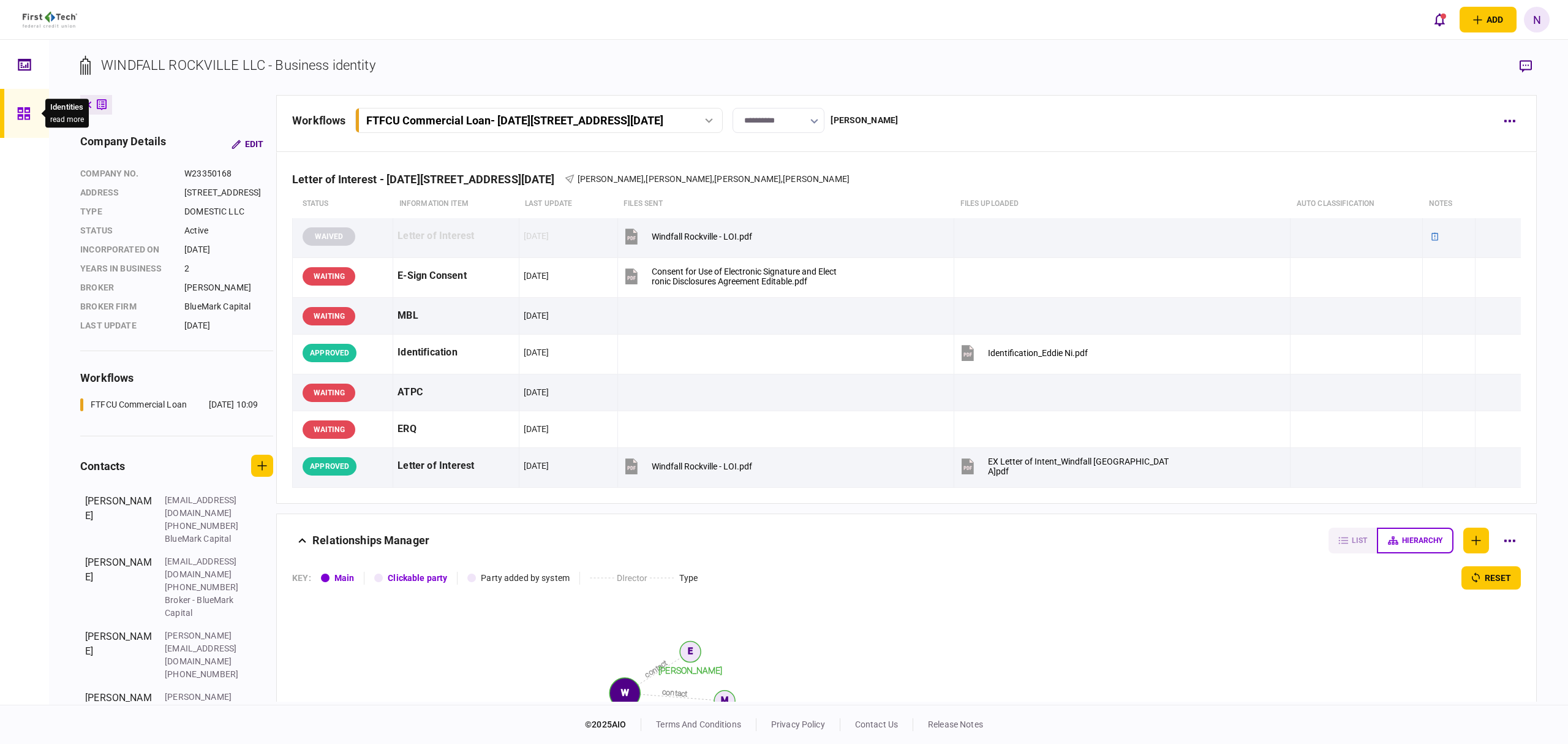
click at [17, 125] on div at bounding box center [27, 113] width 20 height 49
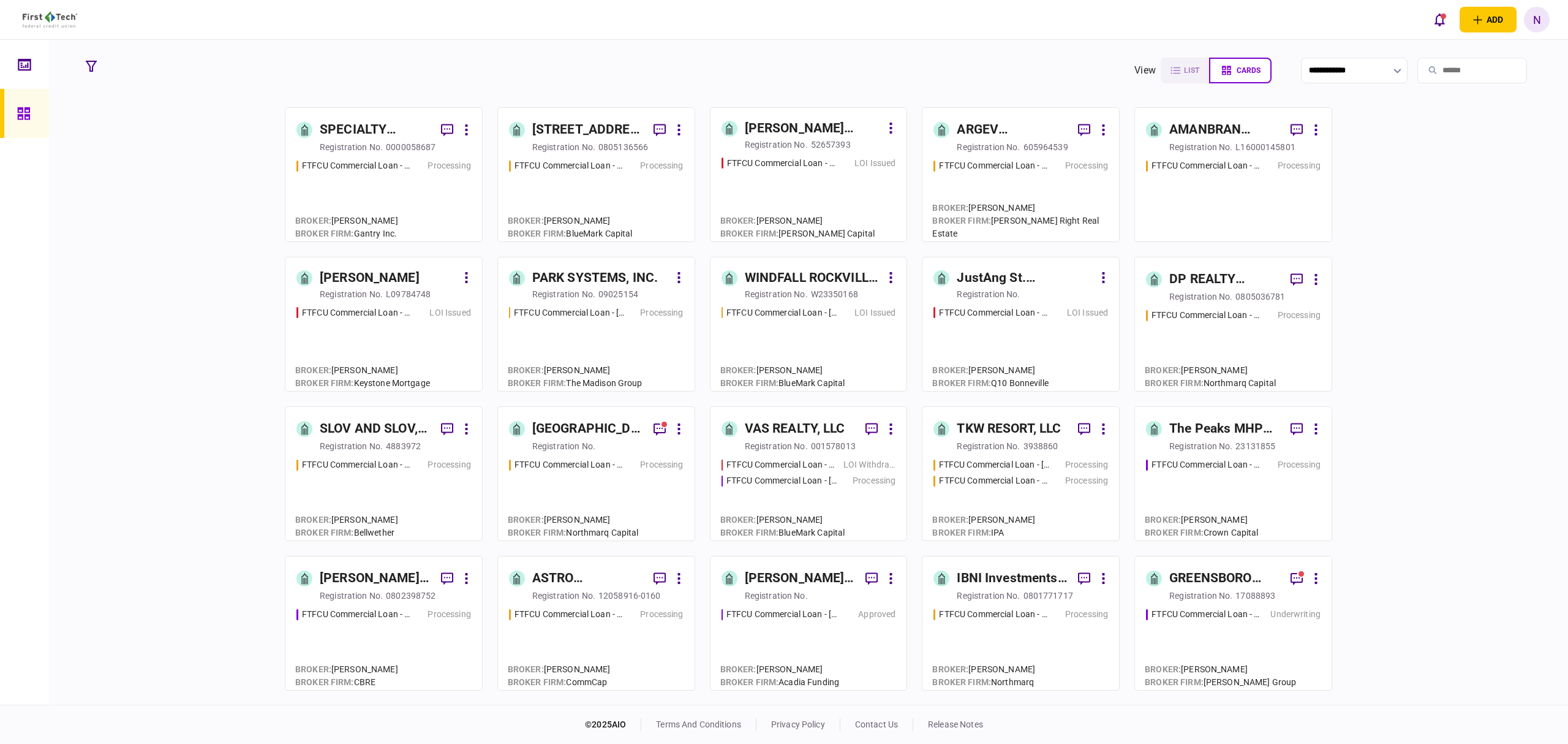
click at [829, 280] on div "WINDFALL ROCKVILLE LLC" at bounding box center [813, 278] width 137 height 20
